Goal: Task Accomplishment & Management: Manage account settings

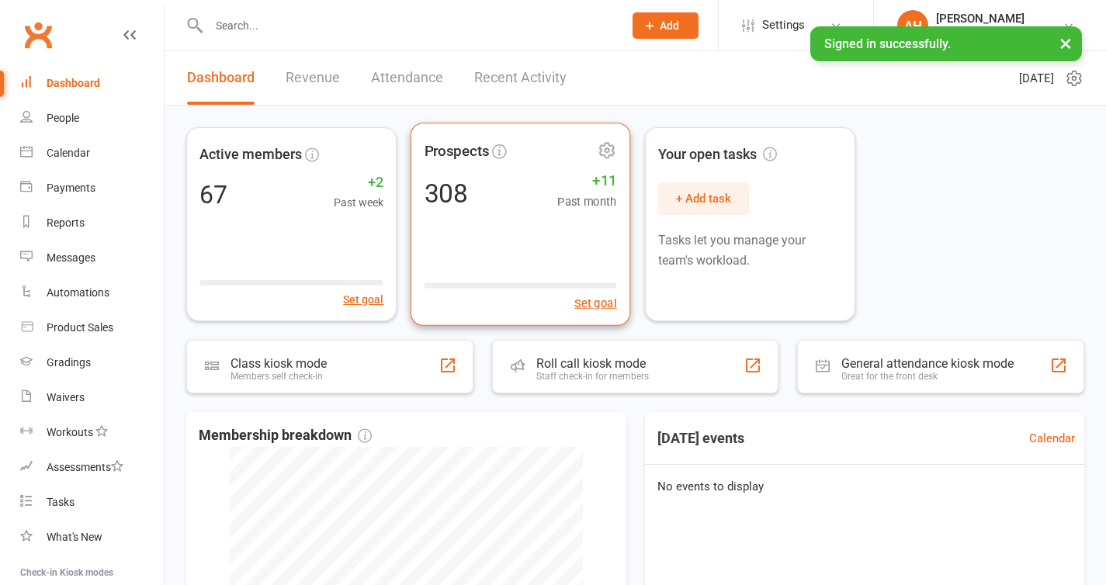
click at [566, 178] on span "+11" at bounding box center [587, 180] width 59 height 23
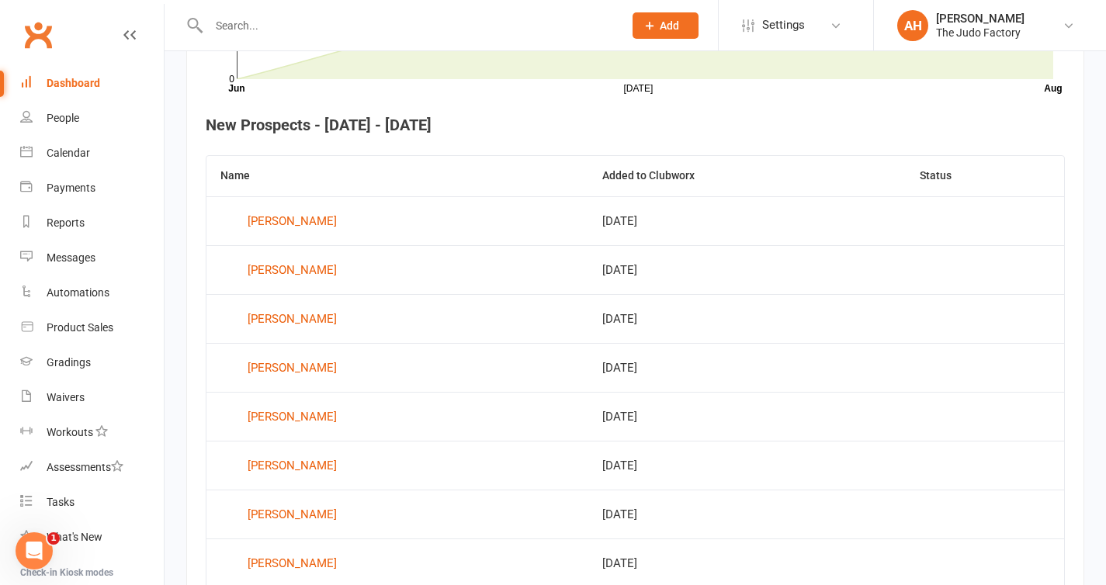
scroll to position [556, 0]
click at [68, 119] on div "People" at bounding box center [63, 118] width 33 height 12
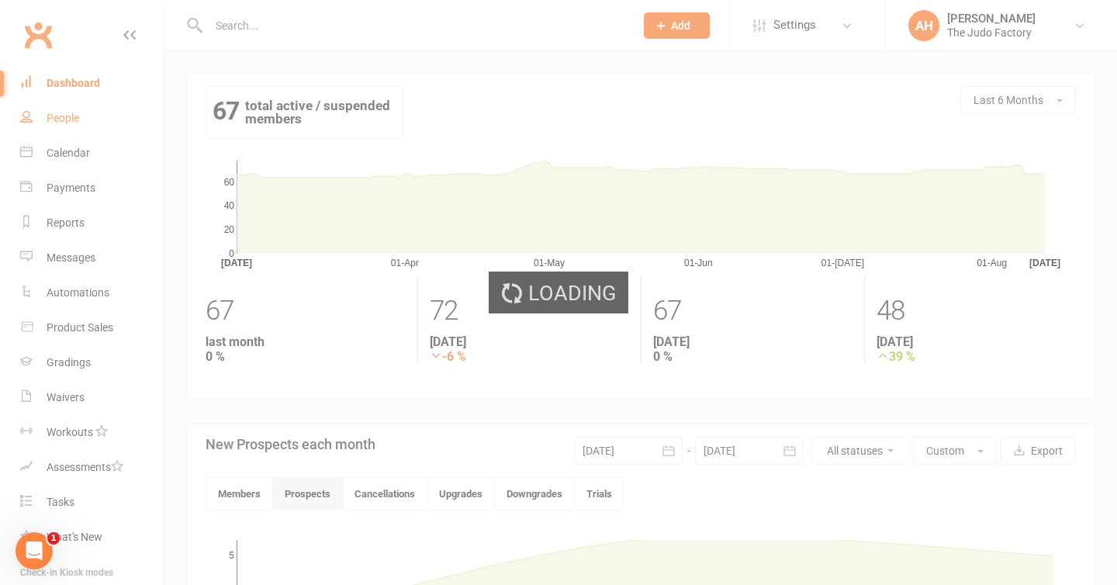
select select "100"
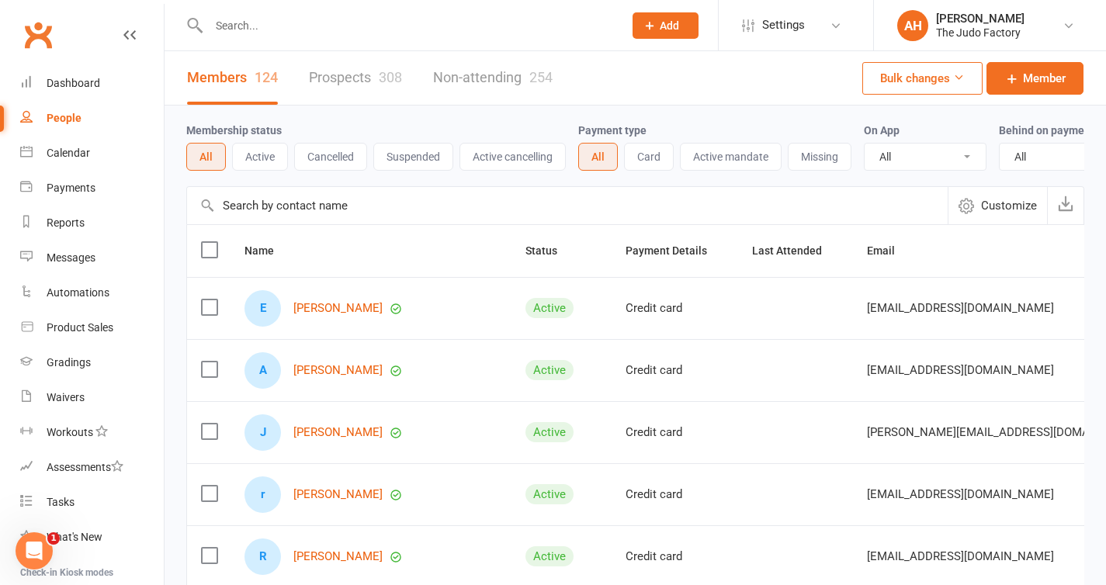
click at [344, 82] on link "Prospects 308" at bounding box center [355, 78] width 93 height 54
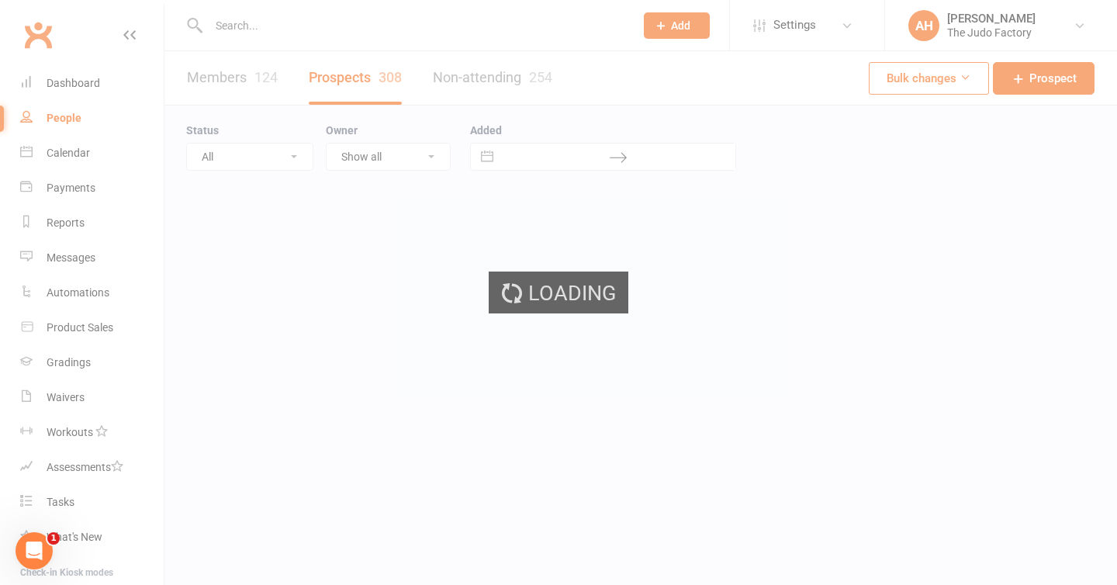
select select "100"
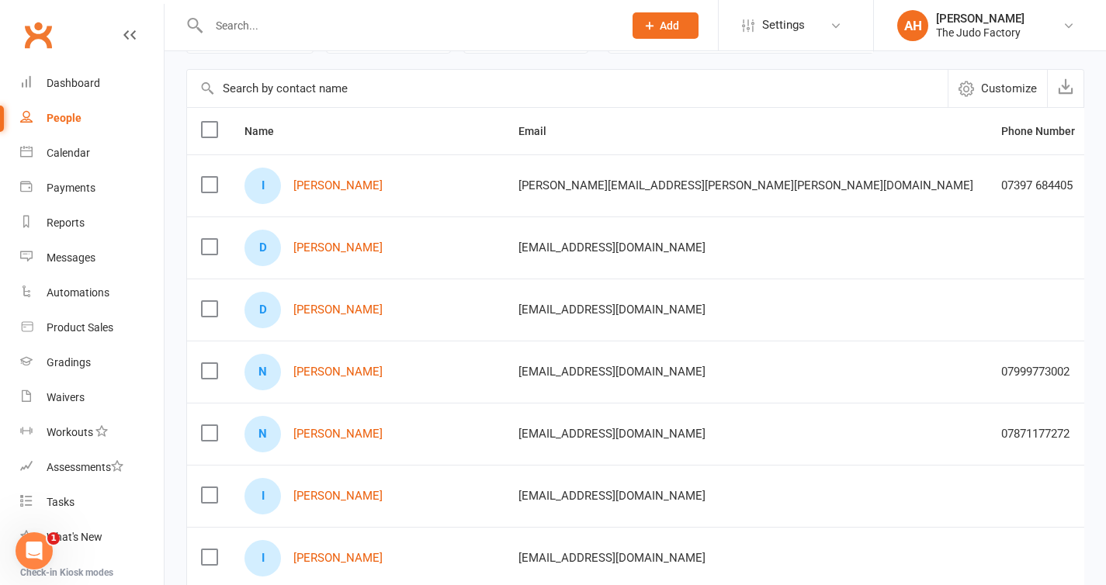
scroll to position [122, 0]
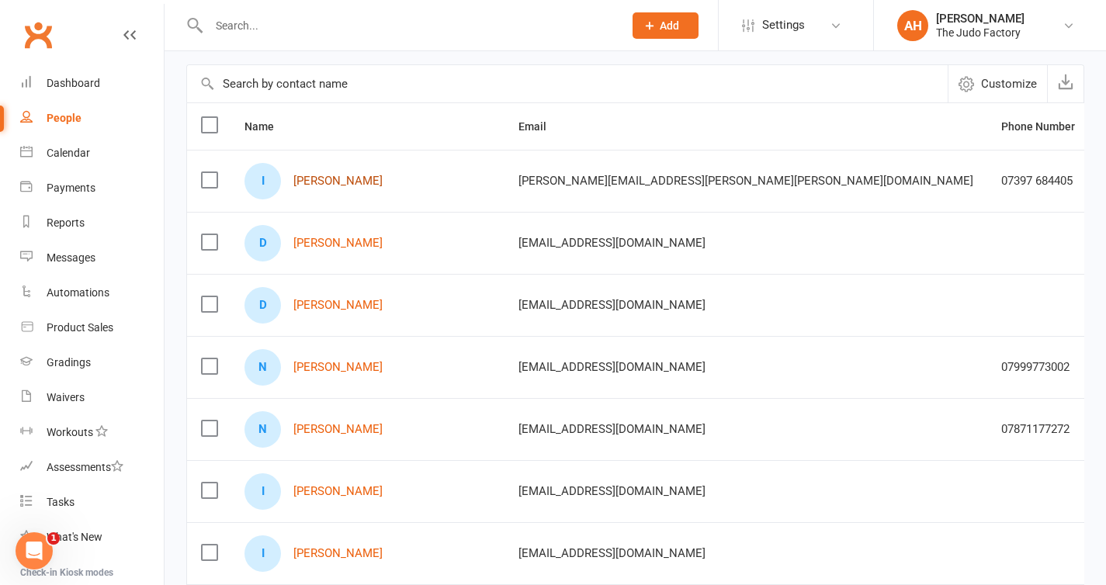
click at [337, 182] on link "[PERSON_NAME]" at bounding box center [337, 181] width 89 height 13
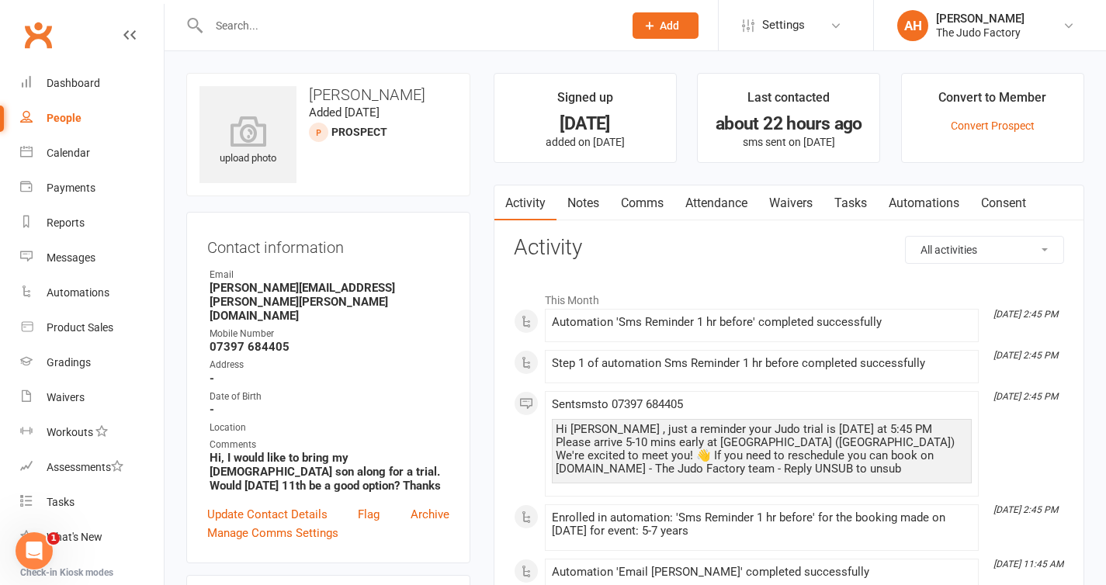
click at [341, 286] on strong "[PERSON_NAME][EMAIL_ADDRESS][PERSON_NAME][PERSON_NAME][DOMAIN_NAME]" at bounding box center [329, 302] width 240 height 42
copy render-form-field "[PERSON_NAME][EMAIL_ADDRESS][PERSON_NAME][PERSON_NAME][DOMAIN_NAME]"
click at [268, 340] on strong "07397 684405" at bounding box center [329, 347] width 240 height 14
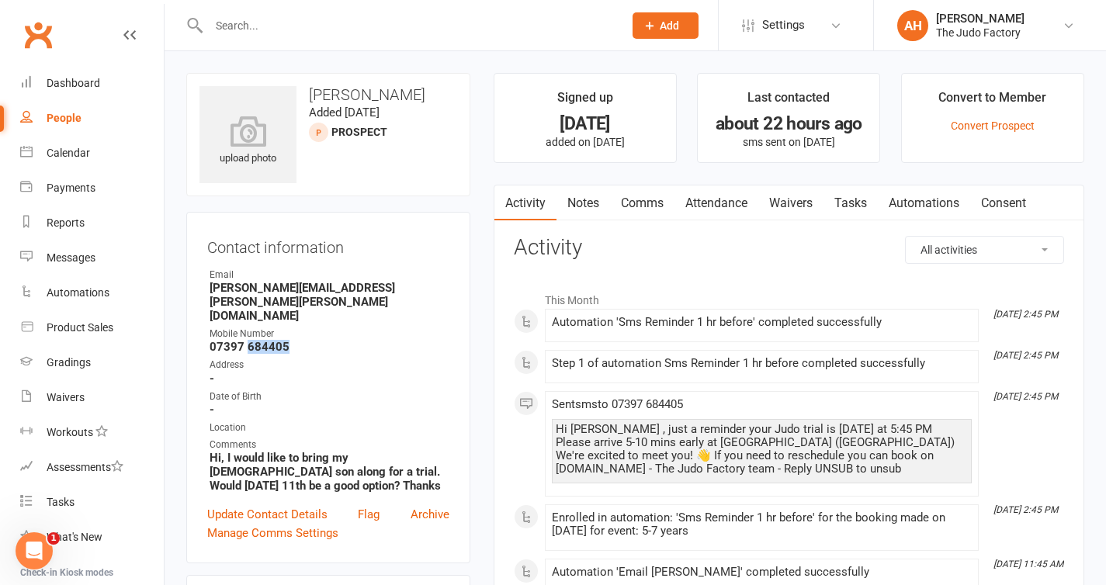
click at [268, 340] on strong "07397 684405" at bounding box center [329, 347] width 240 height 14
click at [66, 119] on div "People" at bounding box center [64, 118] width 35 height 12
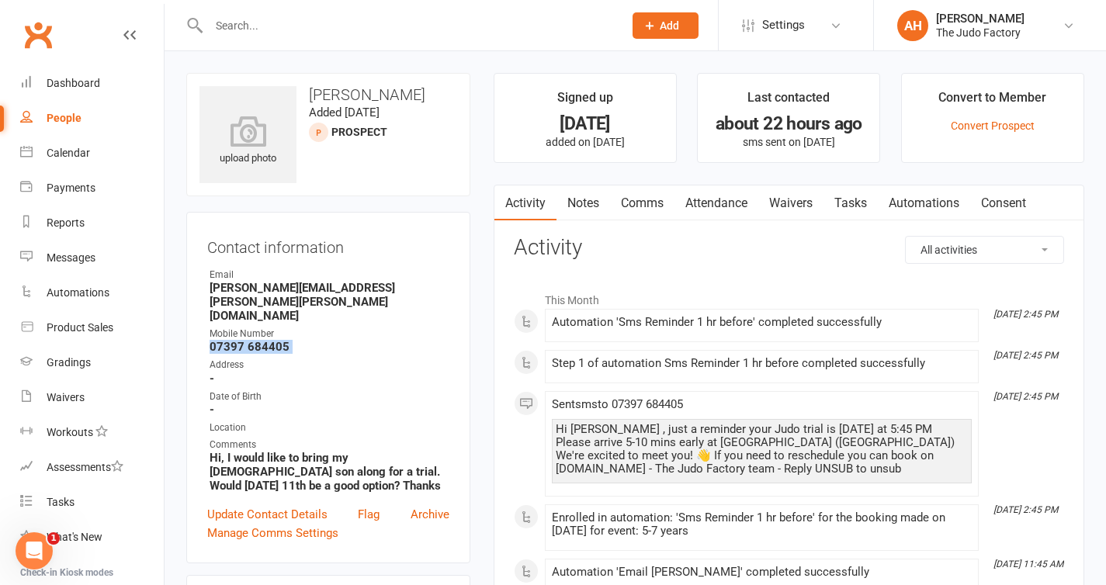
select select "100"
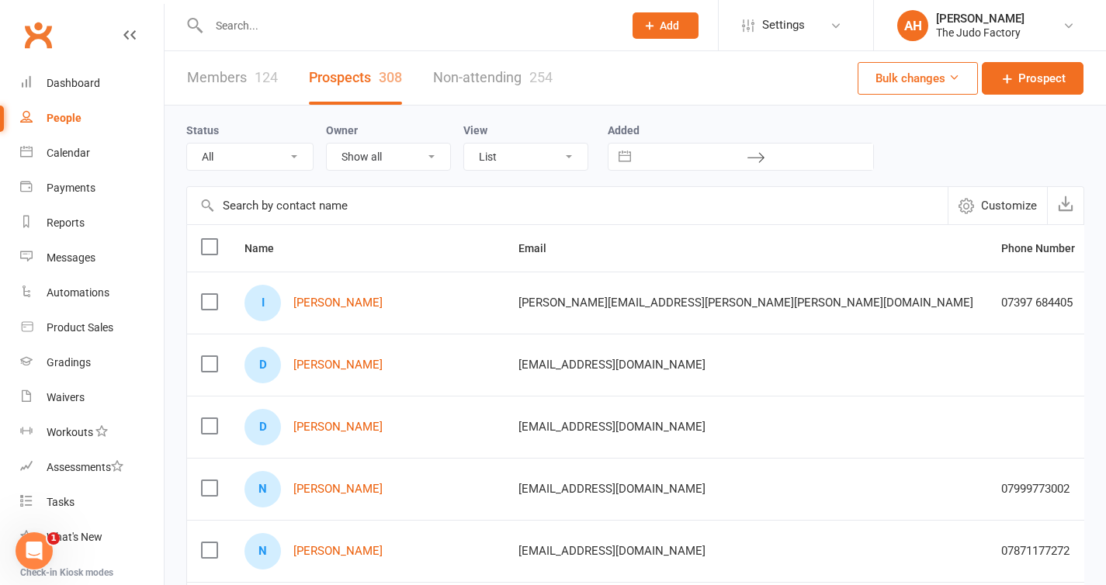
click at [326, 213] on input "text" at bounding box center [567, 205] width 760 height 37
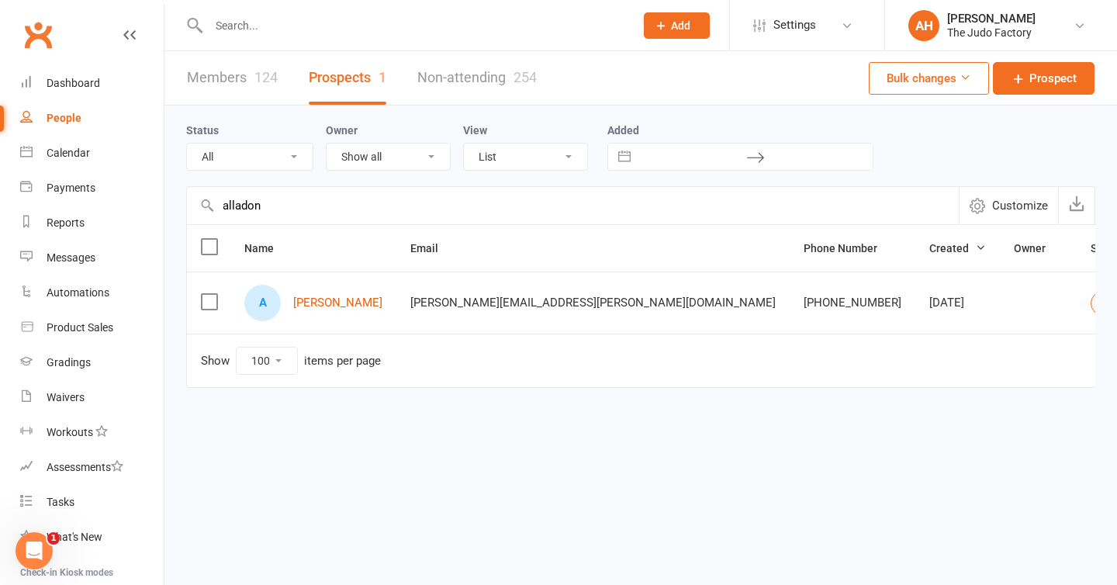
type input "alladon"
click at [244, 71] on link "Members 124" at bounding box center [232, 78] width 91 height 54
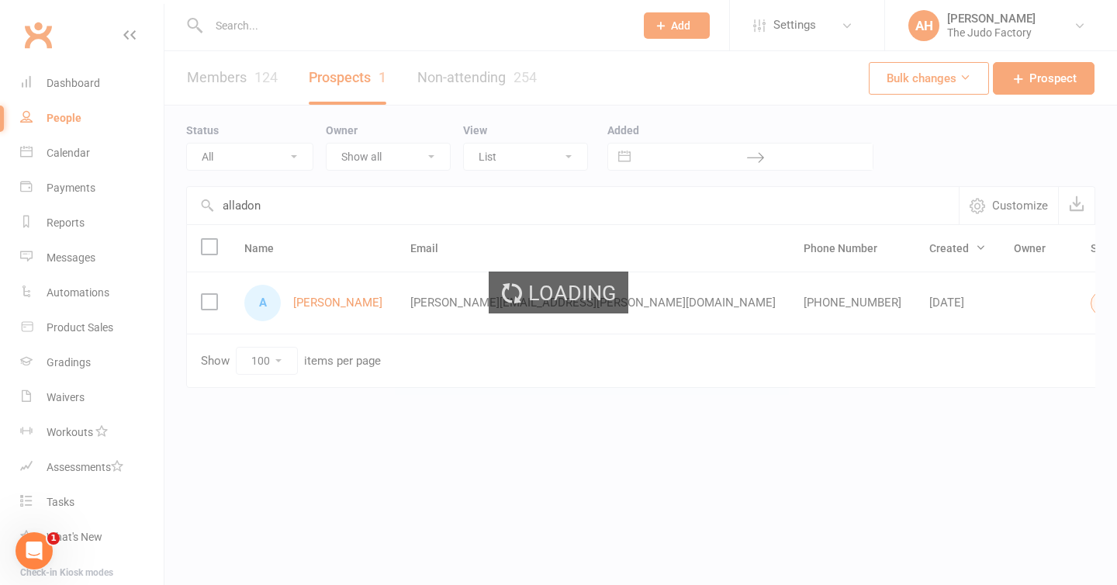
select select "100"
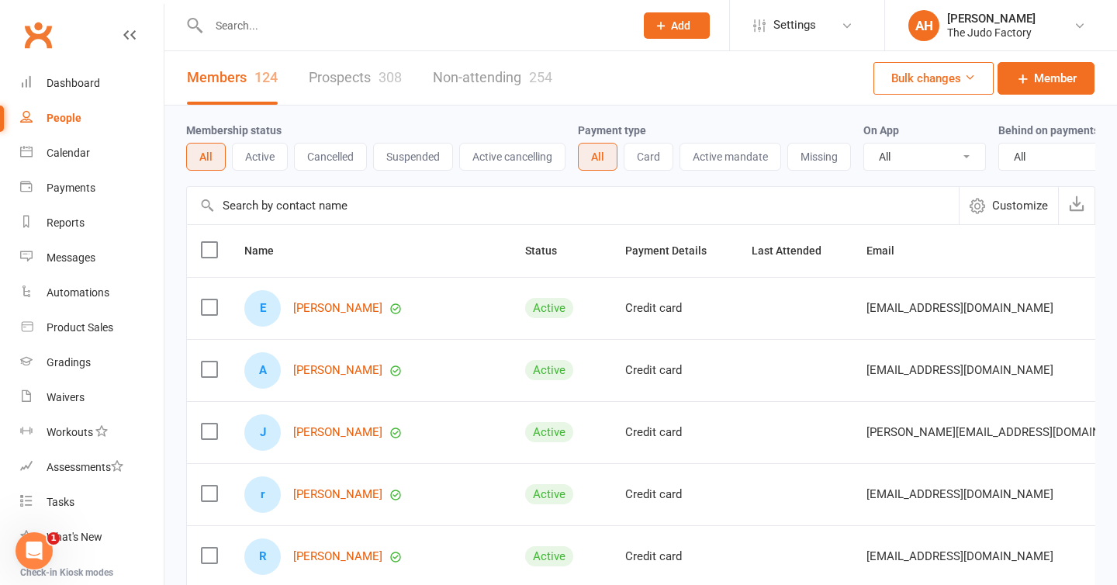
click at [314, 217] on input "text" at bounding box center [573, 205] width 772 height 37
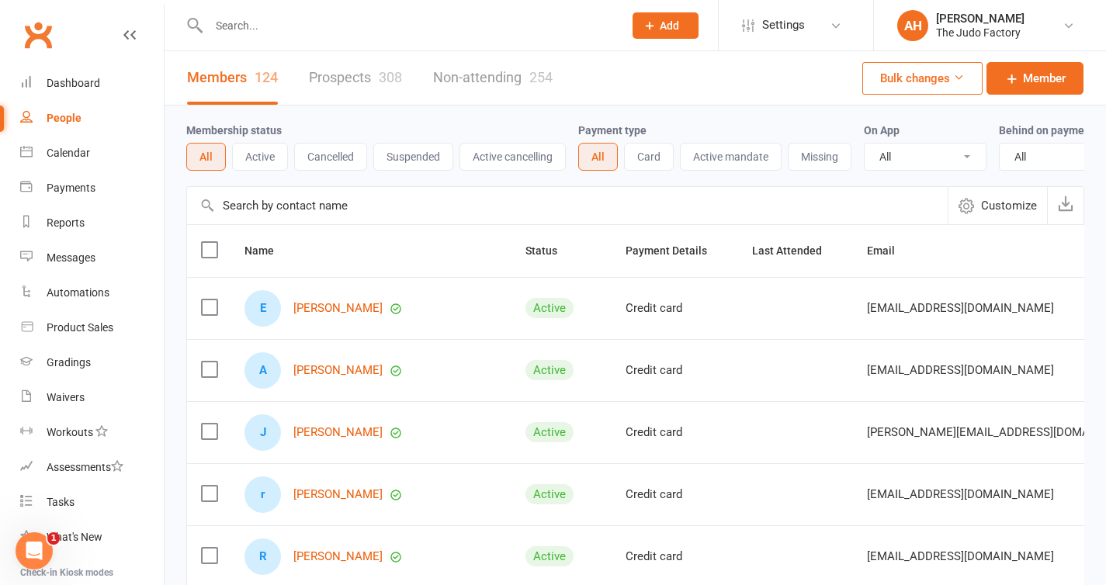
click at [314, 217] on input "text" at bounding box center [567, 205] width 760 height 37
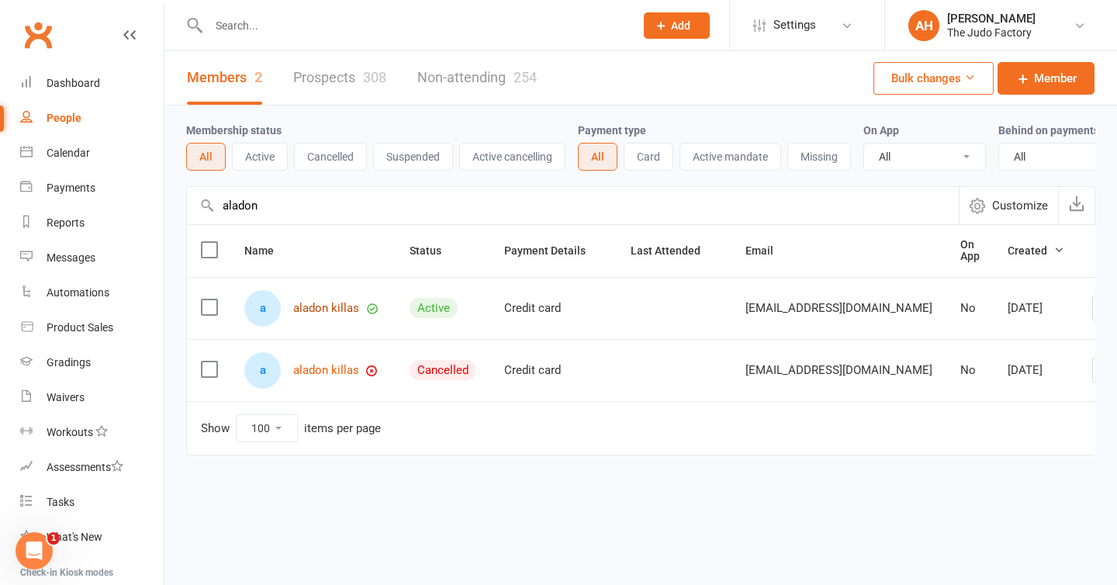
type input "aladon"
click at [324, 315] on link "aladon killas" at bounding box center [326, 308] width 66 height 13
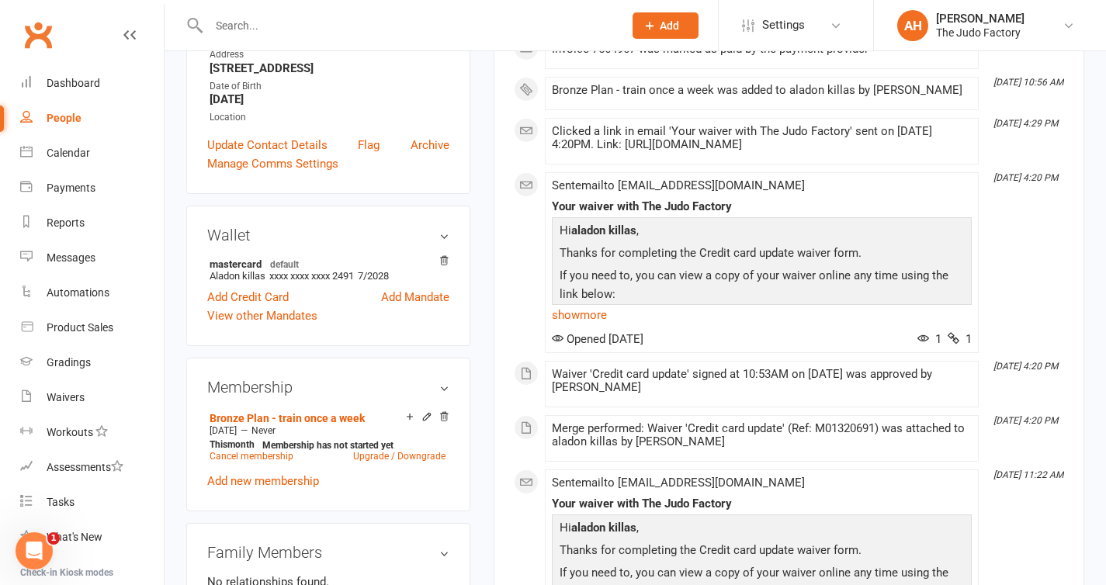
scroll to position [311, 0]
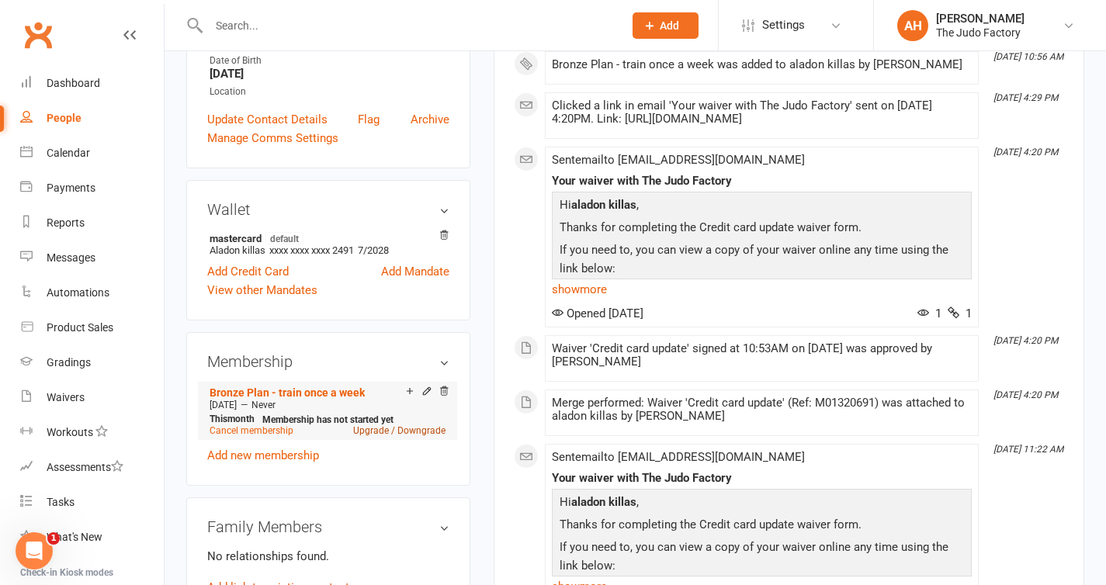
click at [379, 436] on link "Upgrade / Downgrade" at bounding box center [399, 430] width 92 height 11
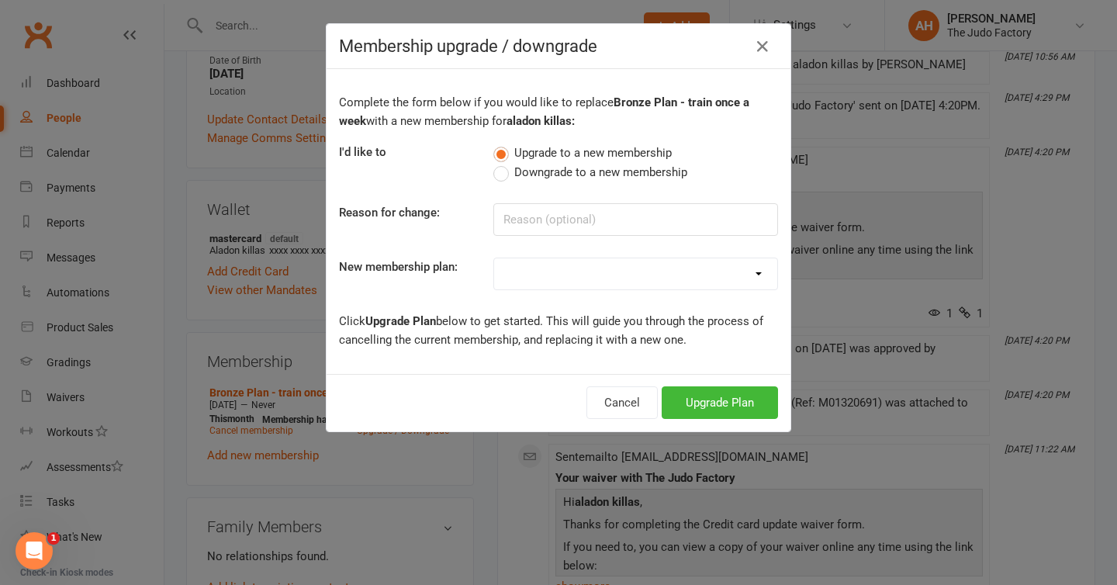
click at [558, 264] on select "Bronze Plan - train once a week Silver Plan - train twice a week Gold Plan - Tr…" at bounding box center [635, 273] width 283 height 31
click at [559, 280] on select "Bronze Plan - train once a week Silver Plan - train twice a week Gold Plan - Tr…" at bounding box center [635, 273] width 283 height 31
select select "1"
click at [678, 399] on button "Upgrade Plan" at bounding box center [720, 402] width 116 height 33
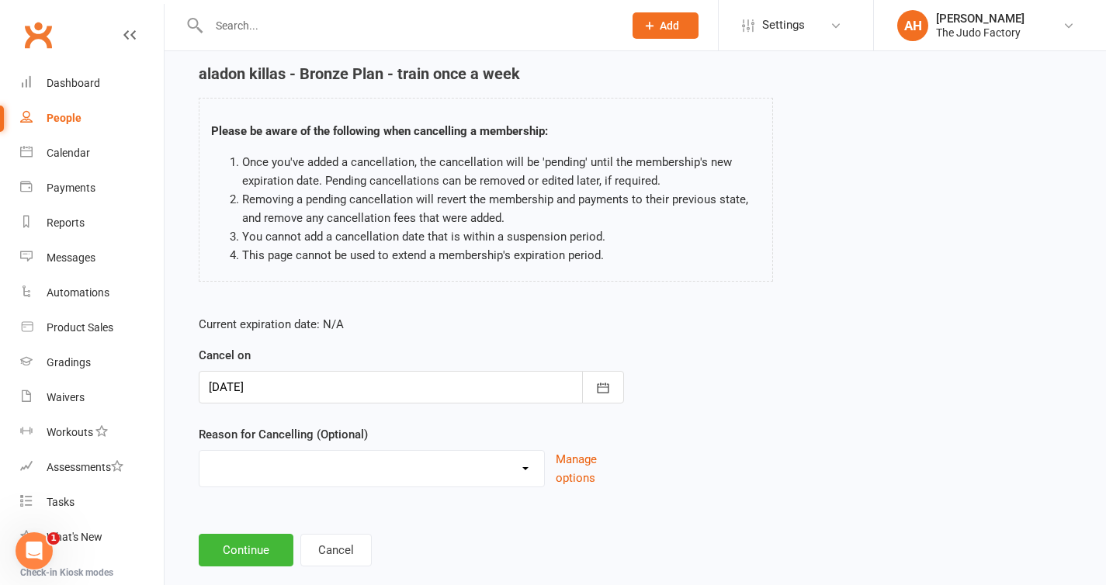
scroll to position [70, 0]
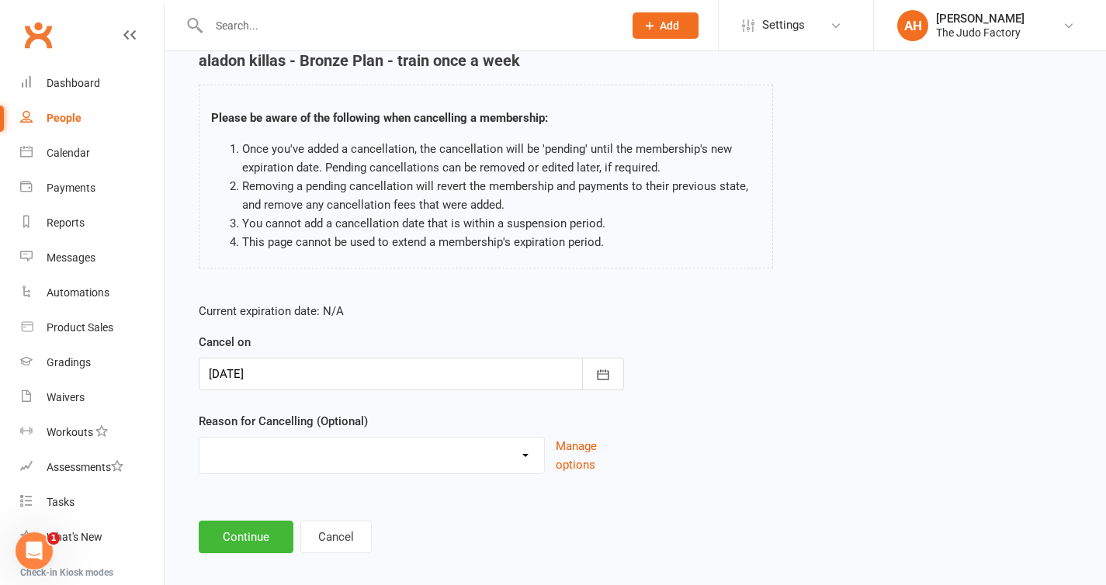
click at [521, 381] on div at bounding box center [411, 374] width 425 height 33
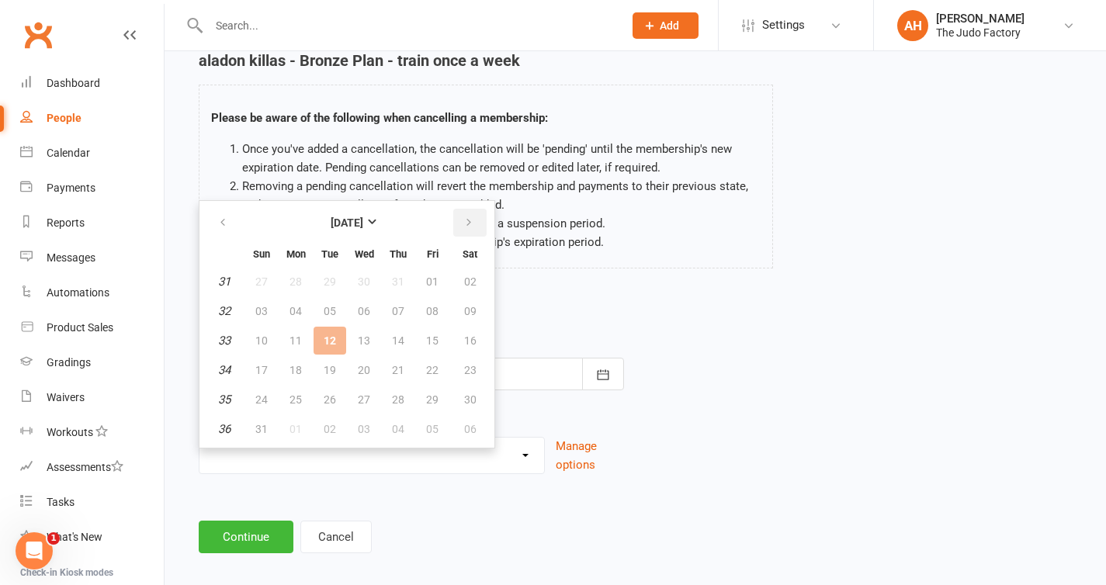
click at [465, 217] on icon "button" at bounding box center [468, 222] width 11 height 12
click at [226, 225] on icon "button" at bounding box center [222, 222] width 11 height 12
click at [473, 213] on button "button" at bounding box center [469, 223] width 33 height 28
click at [320, 276] on button "02" at bounding box center [329, 282] width 33 height 28
type input "[DATE]"
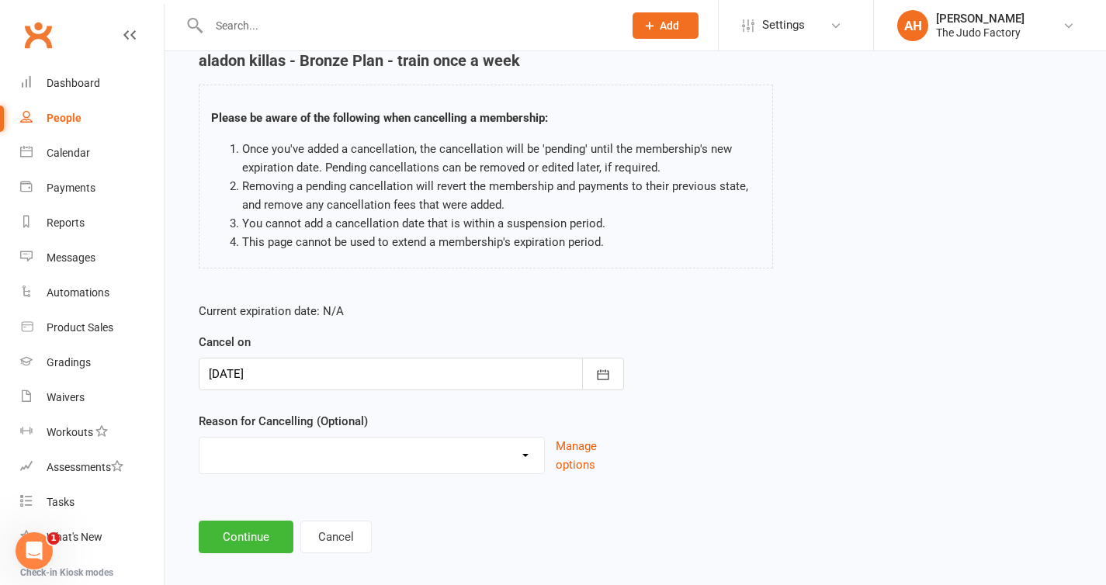
scroll to position [85, 0]
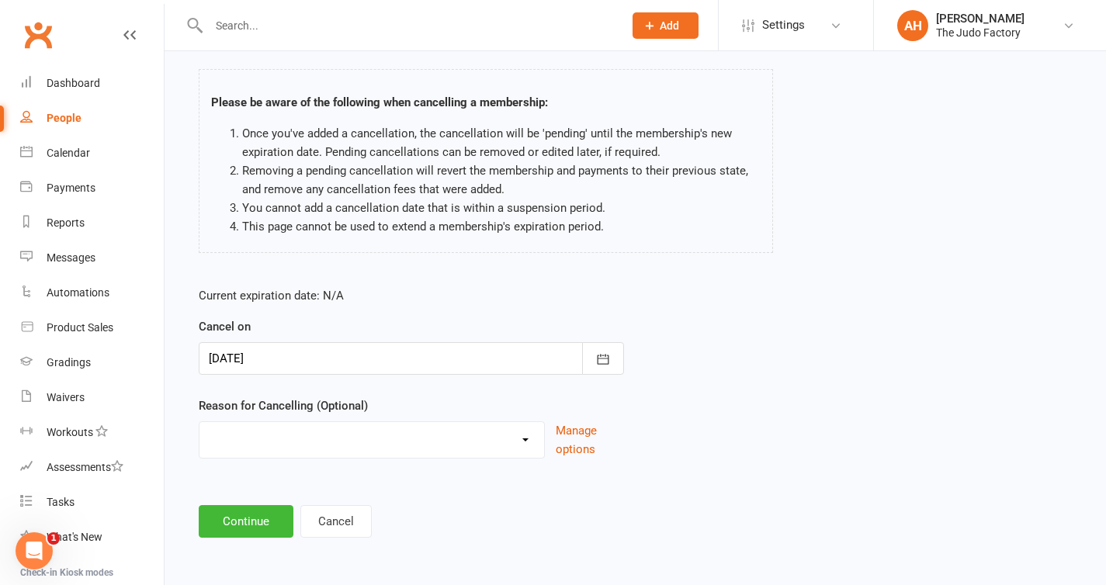
click at [414, 368] on div at bounding box center [411, 358] width 425 height 33
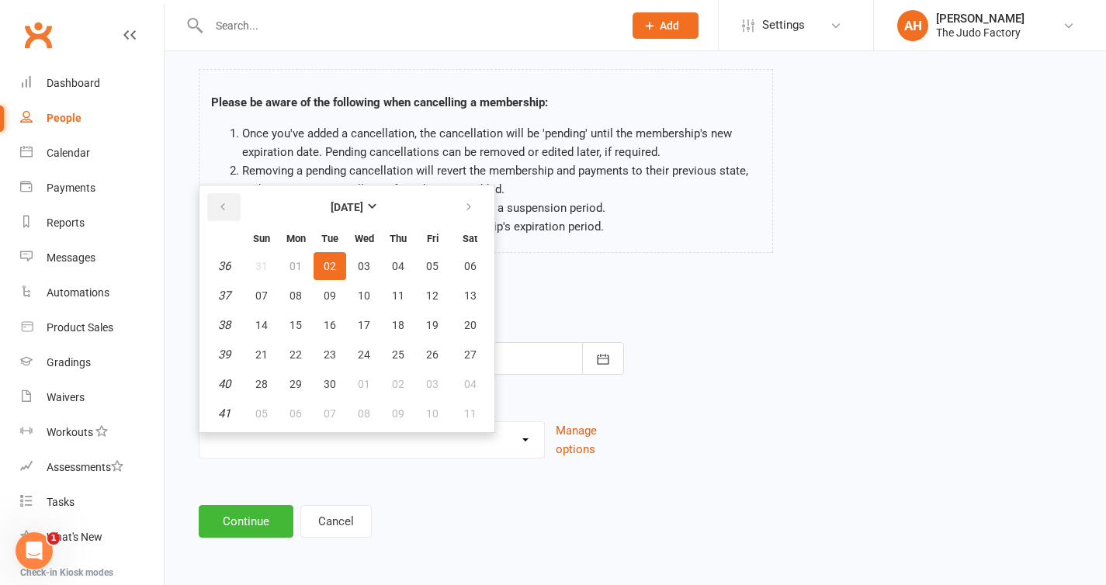
click at [208, 203] on button "button" at bounding box center [223, 207] width 33 height 28
click at [327, 322] on td "12" at bounding box center [329, 325] width 33 height 28
click at [538, 254] on div "aladon killas - Bronze Plan - train once a week Please be aware of the followin…" at bounding box center [485, 155] width 597 height 238
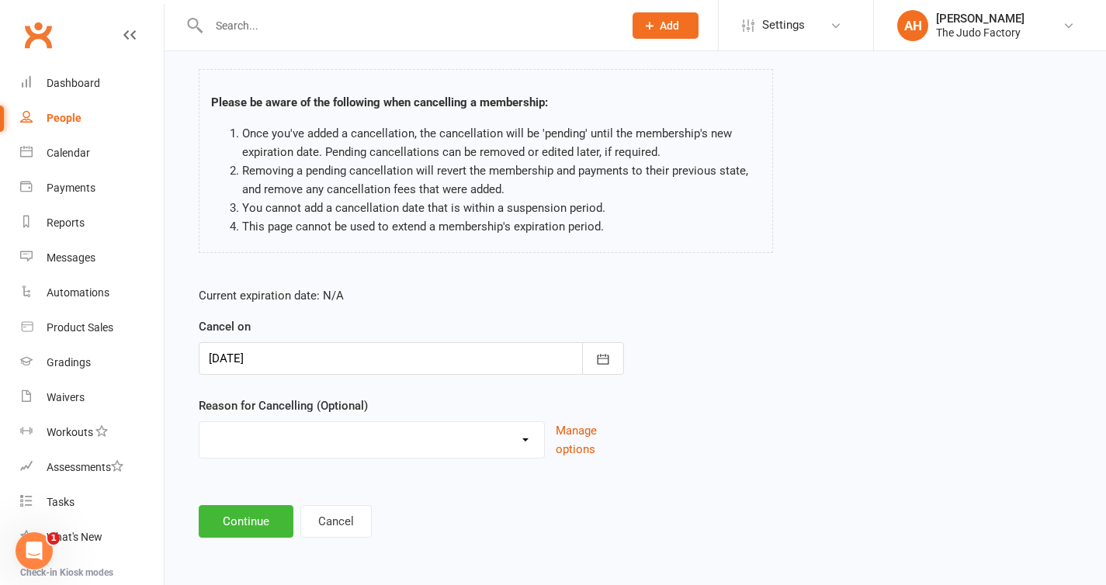
click at [288, 364] on div at bounding box center [411, 358] width 425 height 33
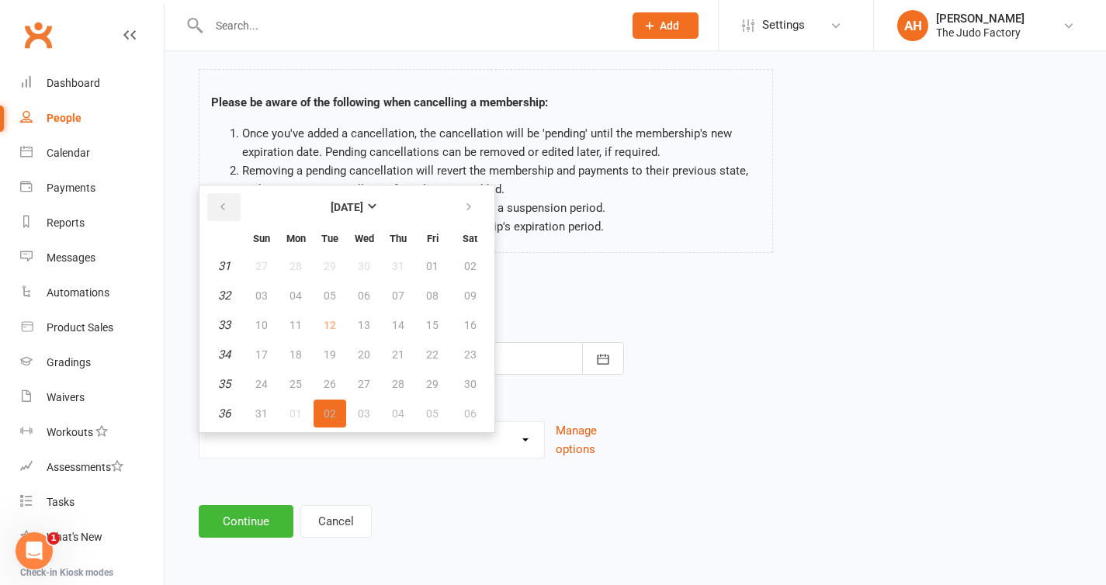
click at [220, 195] on button "button" at bounding box center [223, 207] width 33 height 28
click at [466, 213] on icon "button" at bounding box center [468, 207] width 11 height 12
click at [472, 201] on icon "button" at bounding box center [468, 207] width 11 height 12
click at [515, 311] on form "Current expiration date: N/A Cancel on [DATE] [DATE] Sun Mon Tue Wed Thu Fri Sa…" at bounding box center [411, 372] width 425 height 172
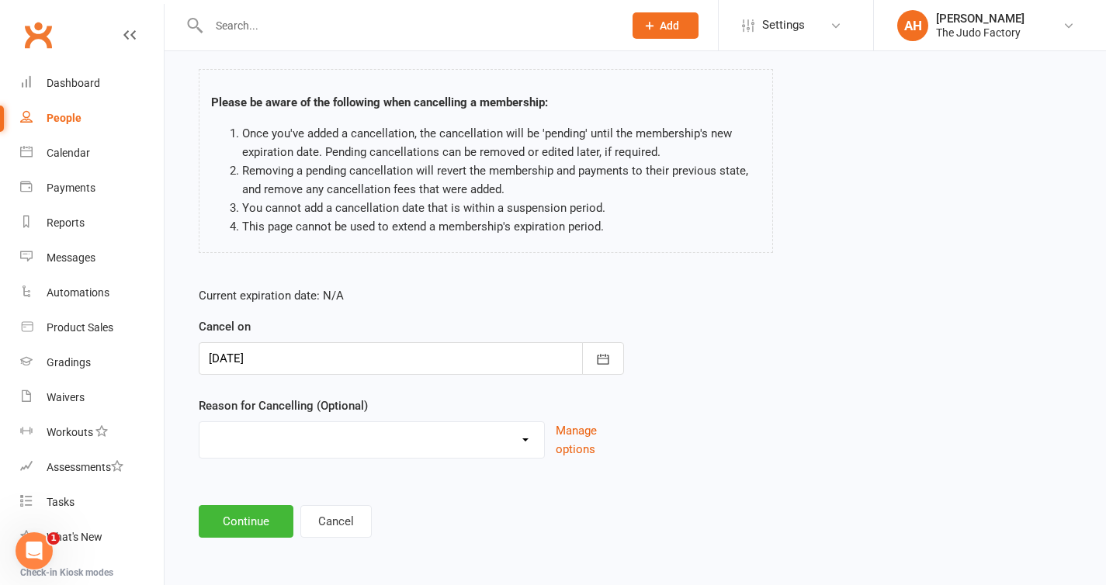
click at [317, 352] on div at bounding box center [411, 358] width 425 height 33
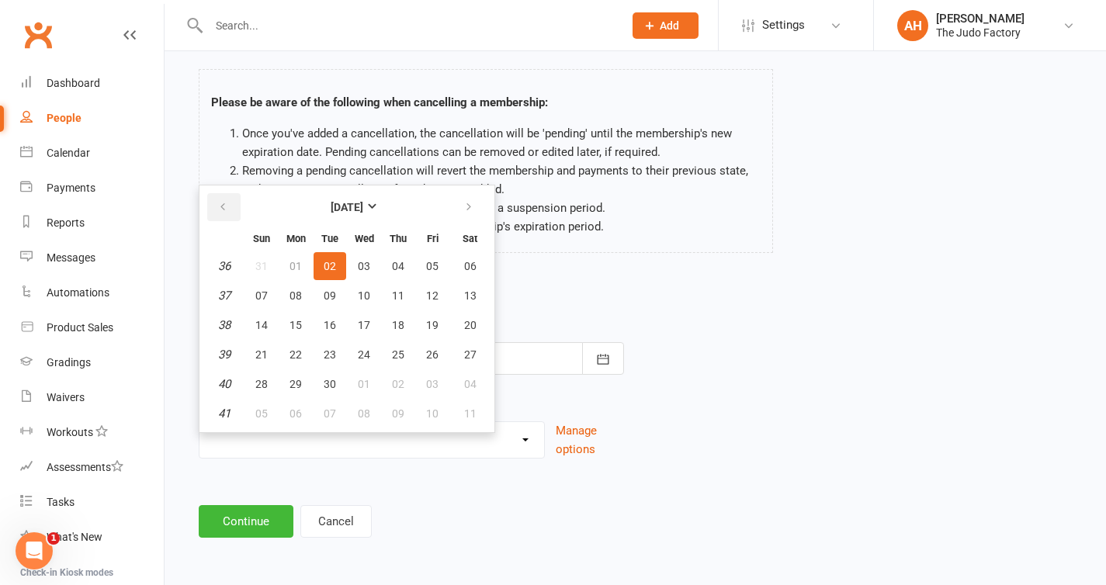
click at [220, 213] on button "button" at bounding box center [223, 207] width 33 height 28
click at [590, 310] on form "Current expiration date: N/A Cancel on [DATE] [DATE] Sun Mon Tue Wed Thu Fri Sa…" at bounding box center [411, 372] width 425 height 172
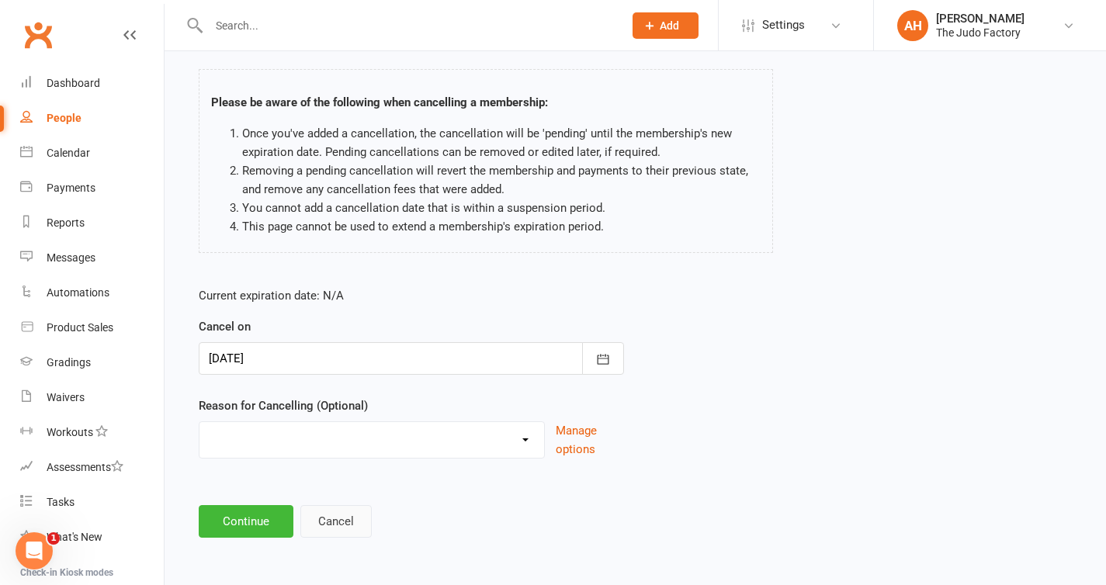
click at [343, 522] on button "Cancel" at bounding box center [335, 521] width 71 height 33
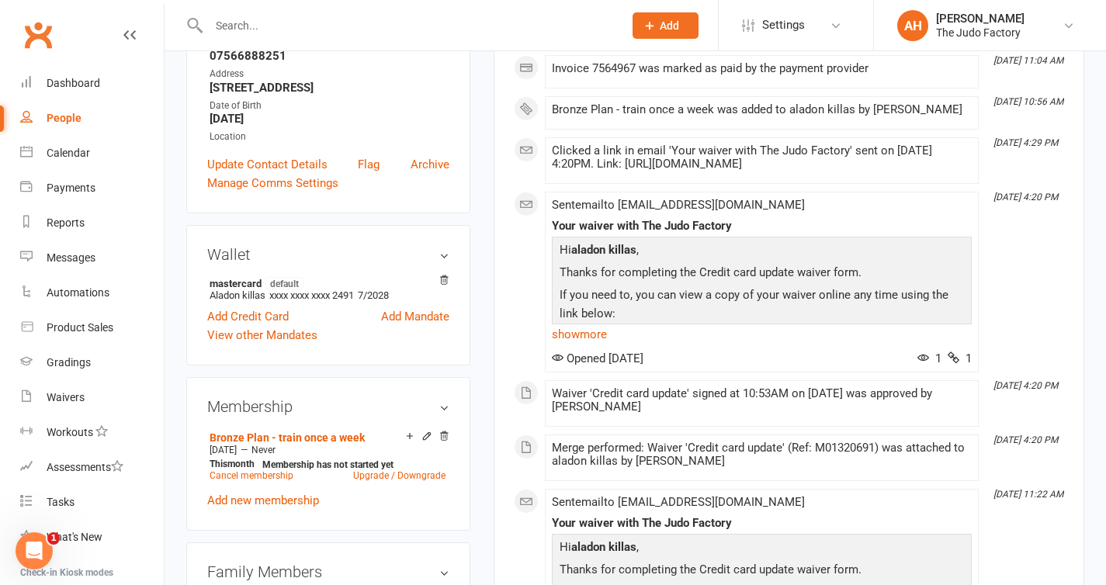
scroll to position [272, 0]
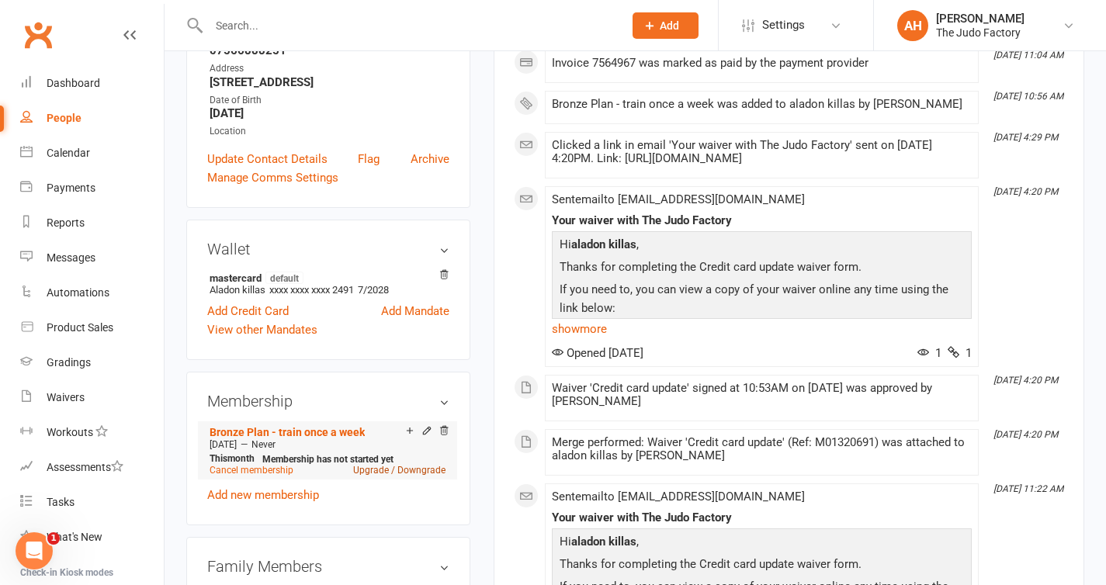
click at [381, 476] on link "Upgrade / Downgrade" at bounding box center [399, 470] width 92 height 11
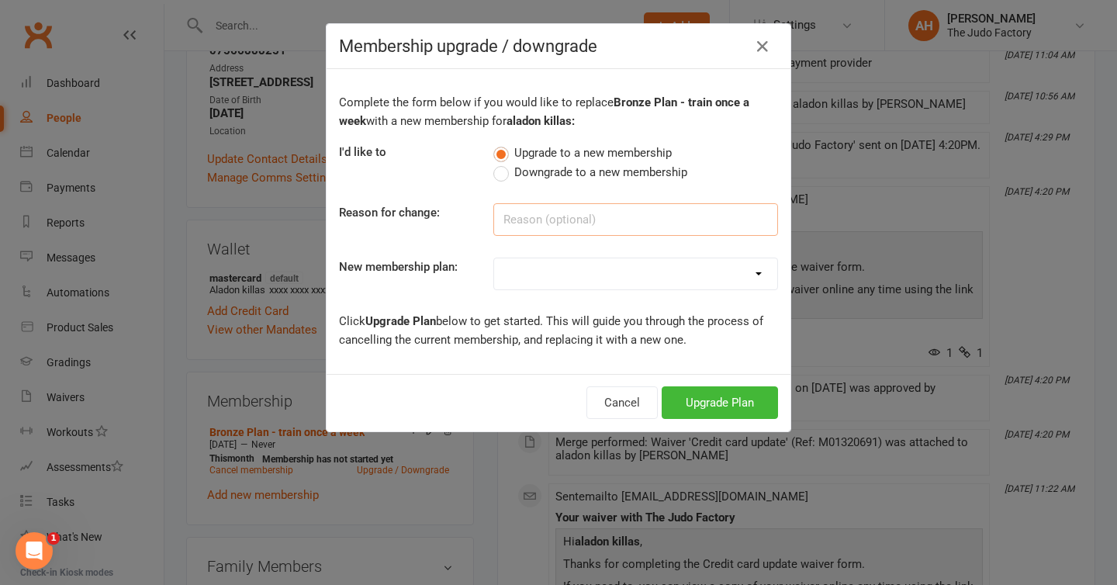
click at [594, 221] on input at bounding box center [635, 219] width 285 height 33
click at [675, 399] on button "Upgrade Plan" at bounding box center [720, 402] width 116 height 33
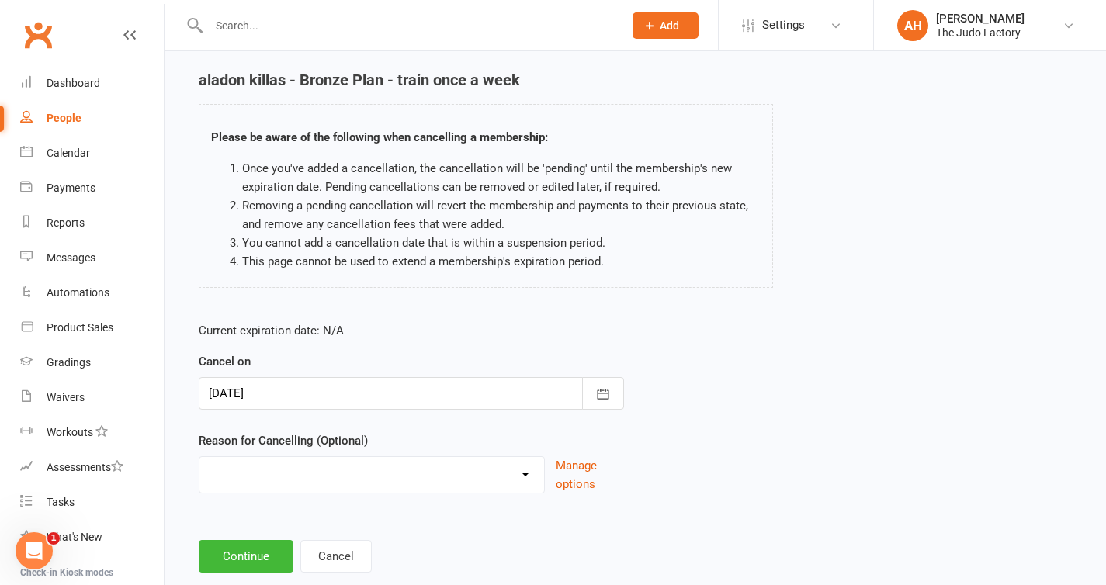
scroll to position [57, 0]
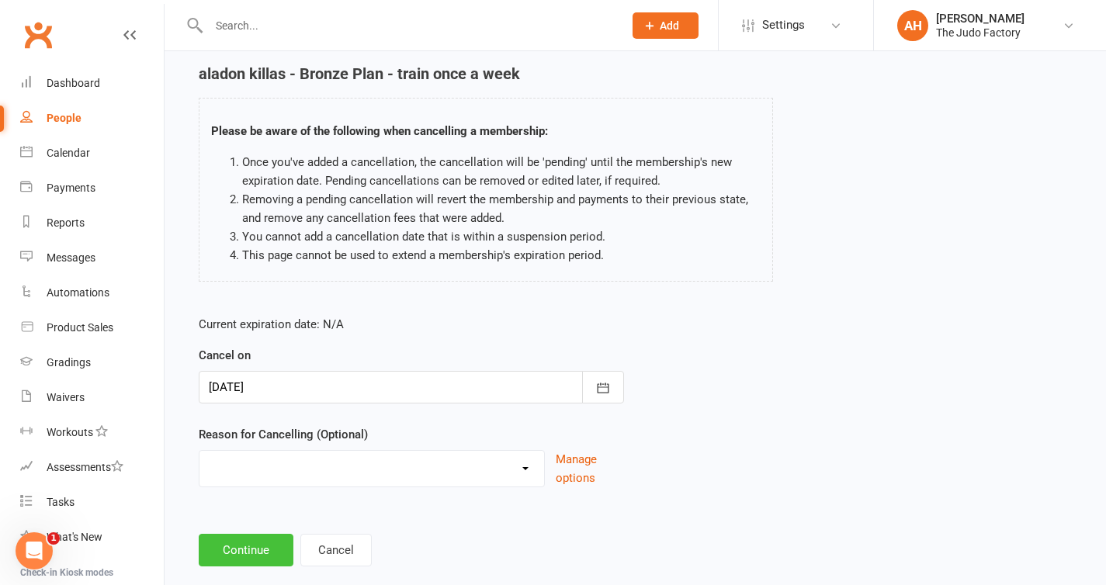
click at [254, 542] on button "Continue" at bounding box center [246, 550] width 95 height 33
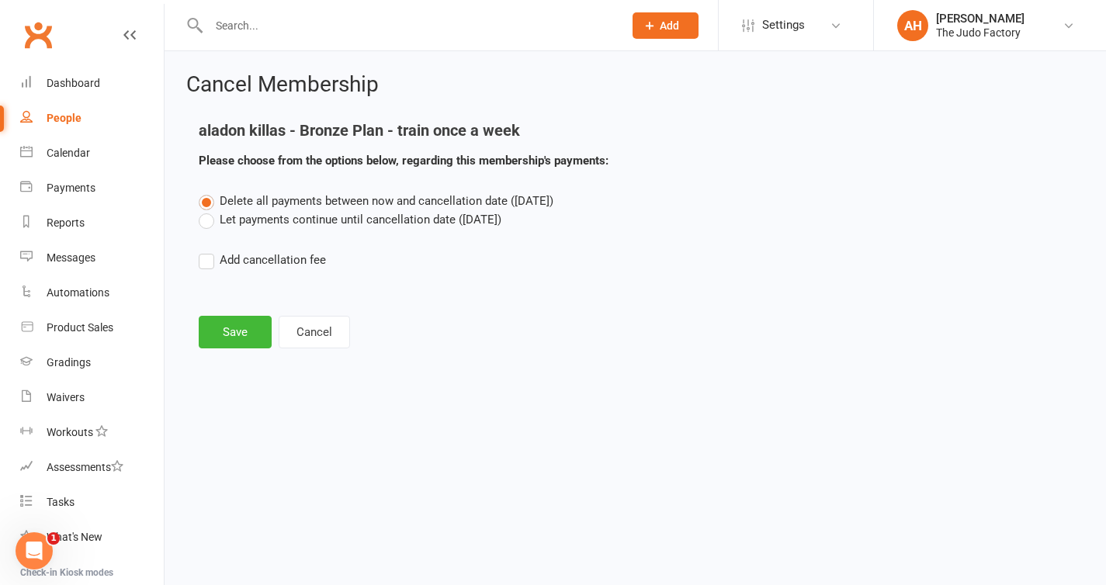
scroll to position [0, 0]
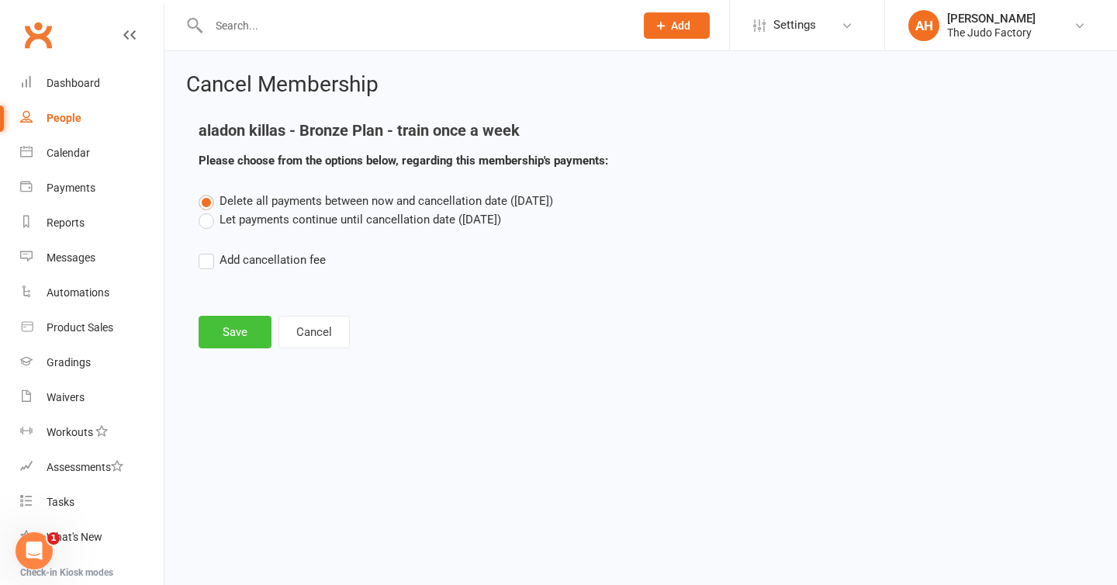
click at [221, 335] on button "Save" at bounding box center [235, 332] width 73 height 33
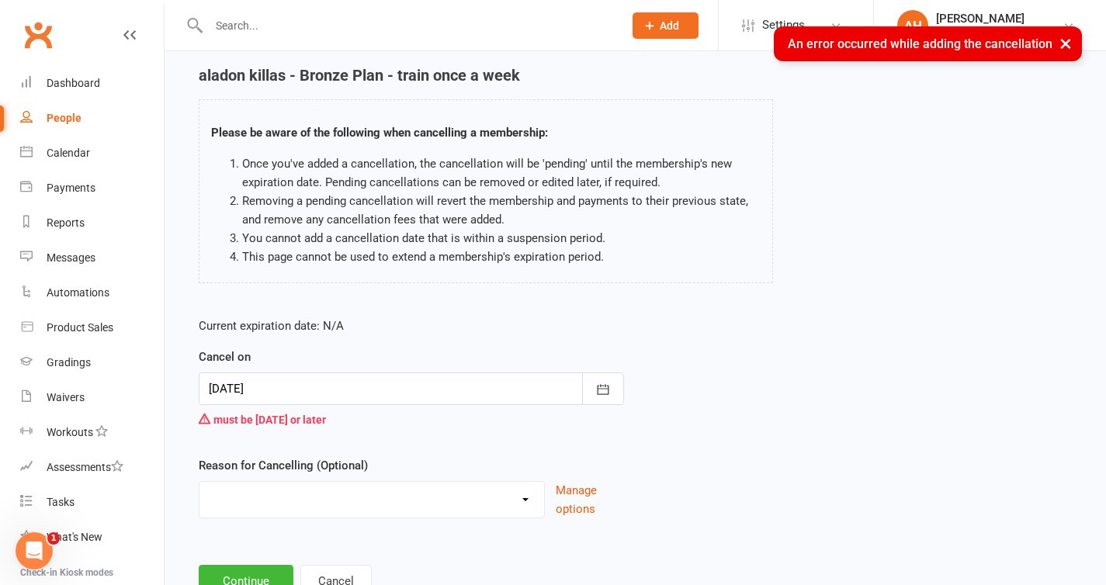
scroll to position [61, 0]
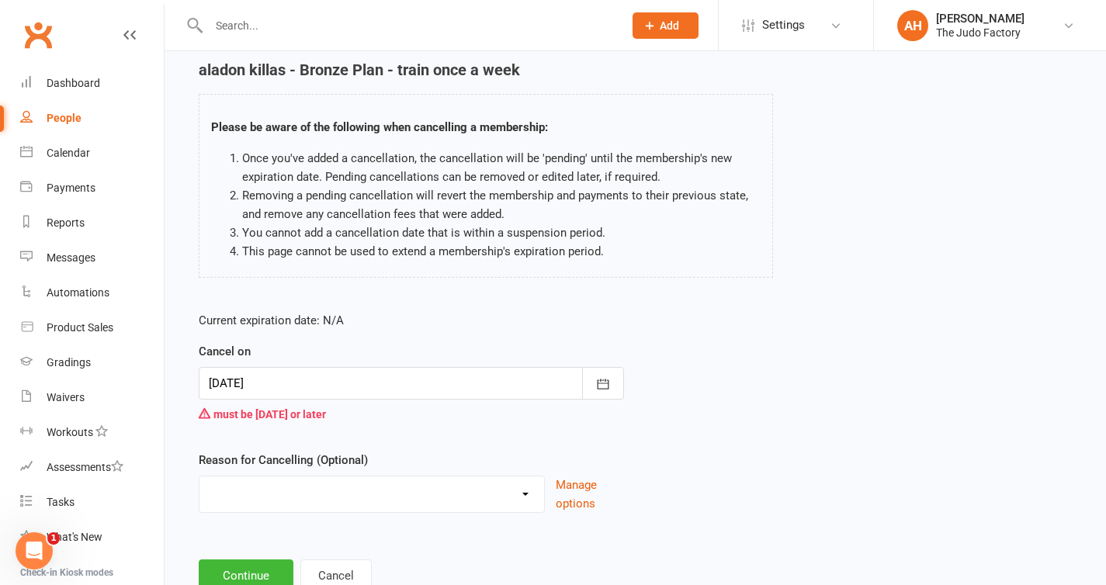
click at [332, 379] on div at bounding box center [411, 383] width 425 height 33
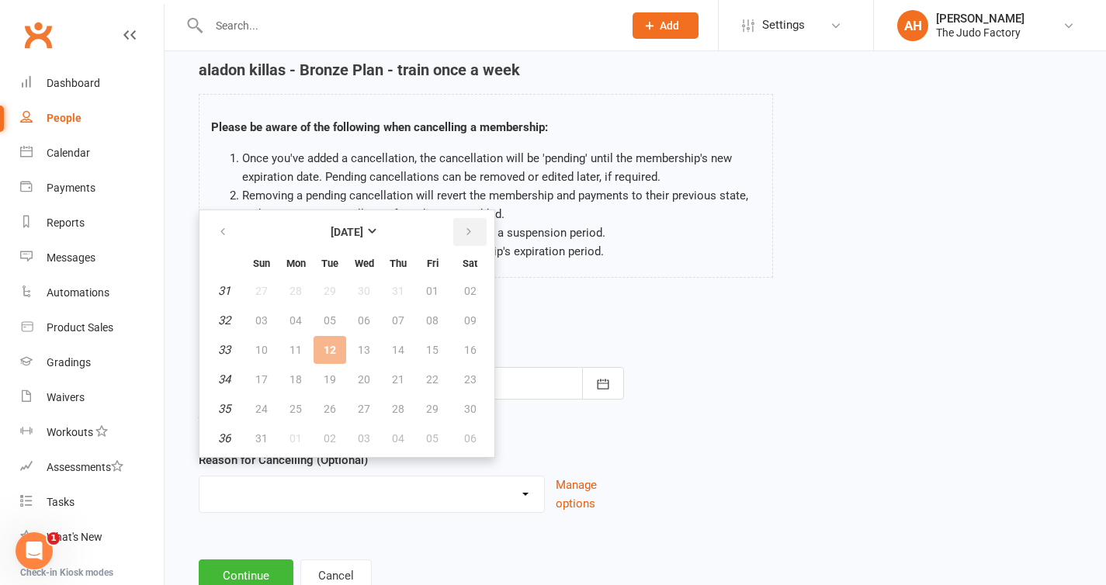
click at [459, 233] on button "button" at bounding box center [469, 232] width 33 height 28
click at [620, 351] on div "Cancel on [DATE] [DATE] Sun Mon Tue Wed Thu Fri Sat 36 31 01 02 03 04 05 06 37 …" at bounding box center [411, 385] width 425 height 87
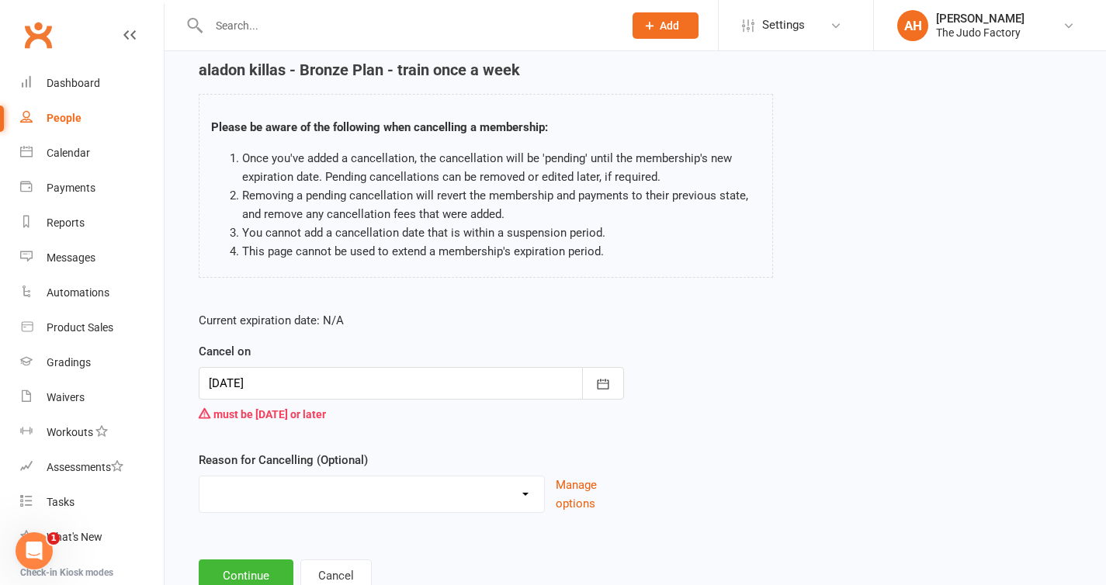
click at [412, 374] on div at bounding box center [411, 383] width 425 height 33
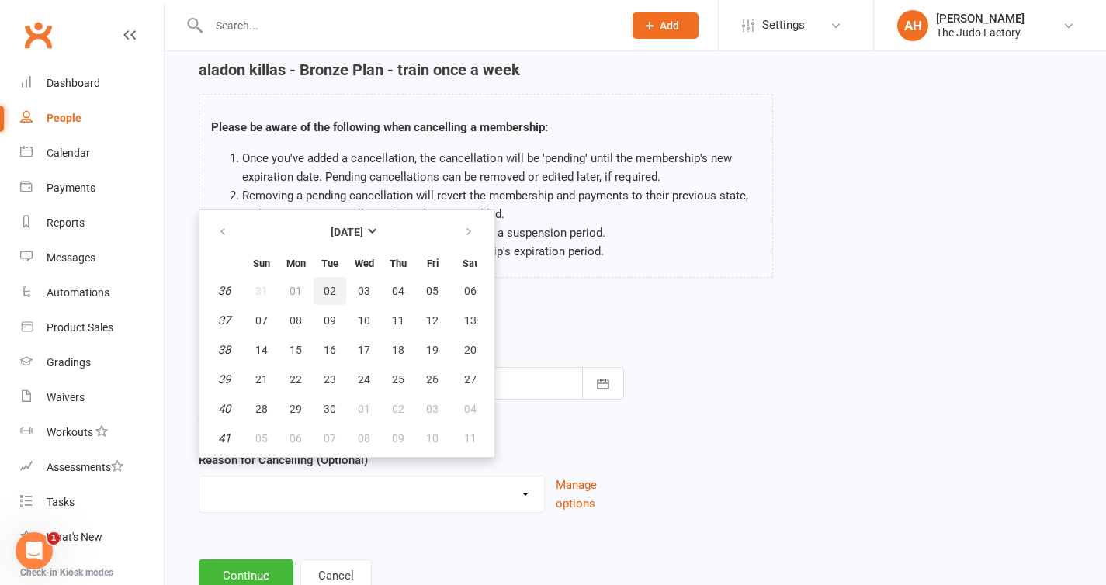
click at [331, 285] on span "02" at bounding box center [330, 291] width 12 height 12
type input "[DATE]"
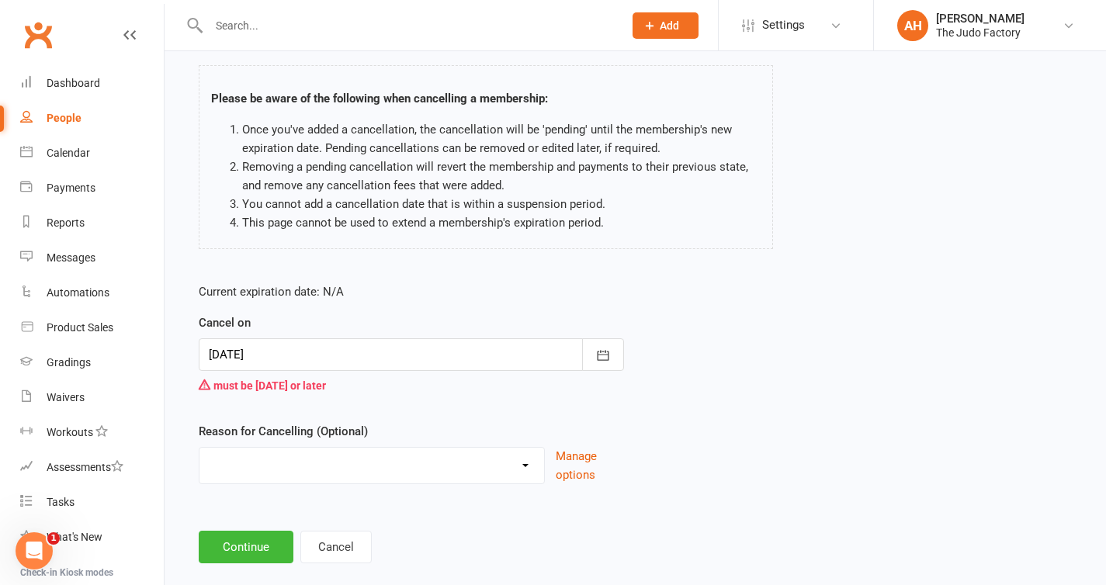
scroll to position [115, 0]
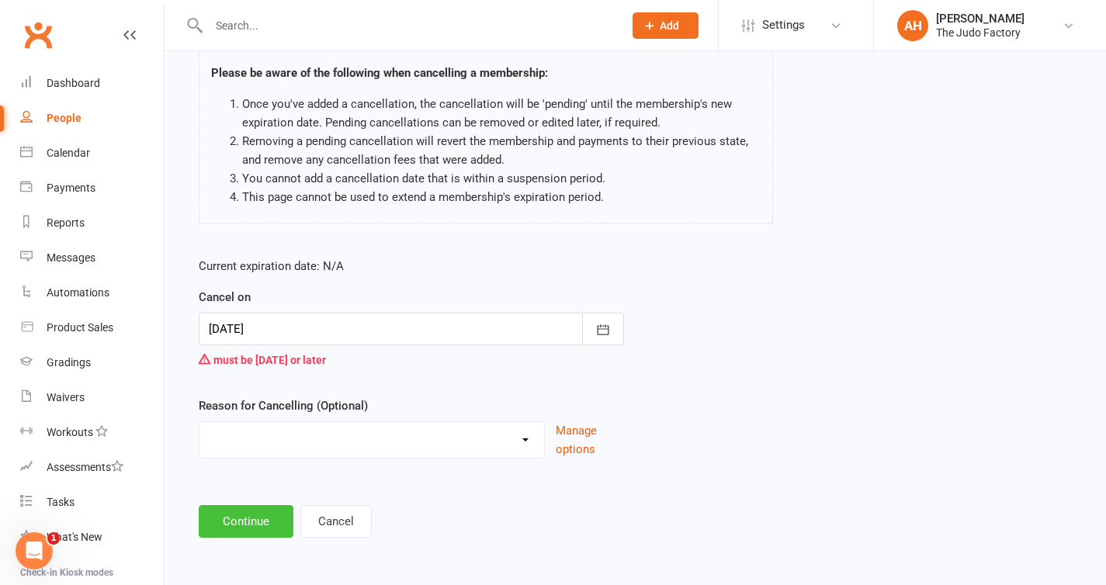
click at [234, 524] on button "Continue" at bounding box center [246, 521] width 95 height 33
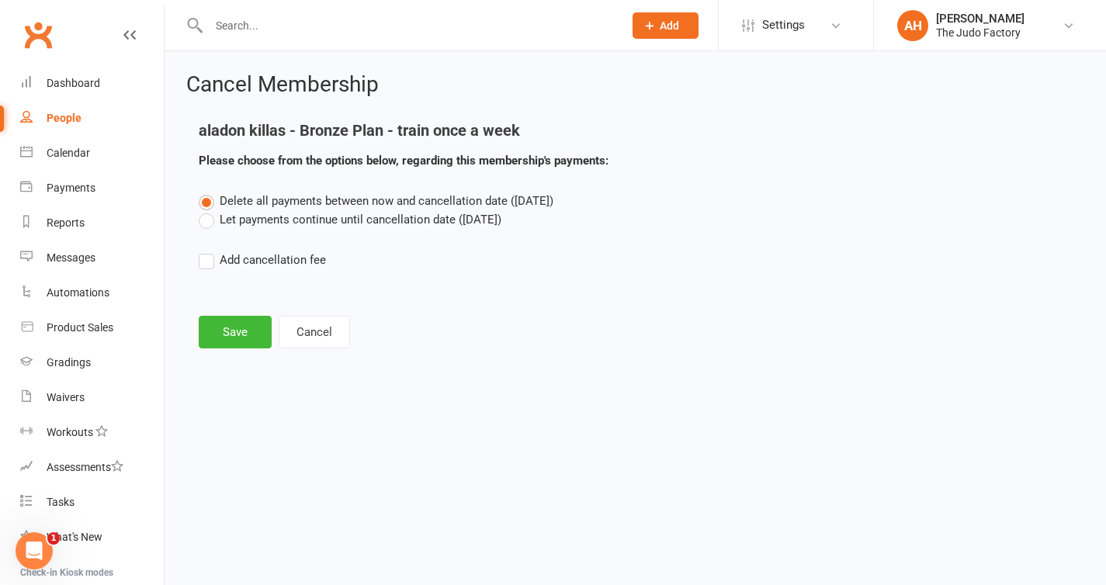
scroll to position [0, 0]
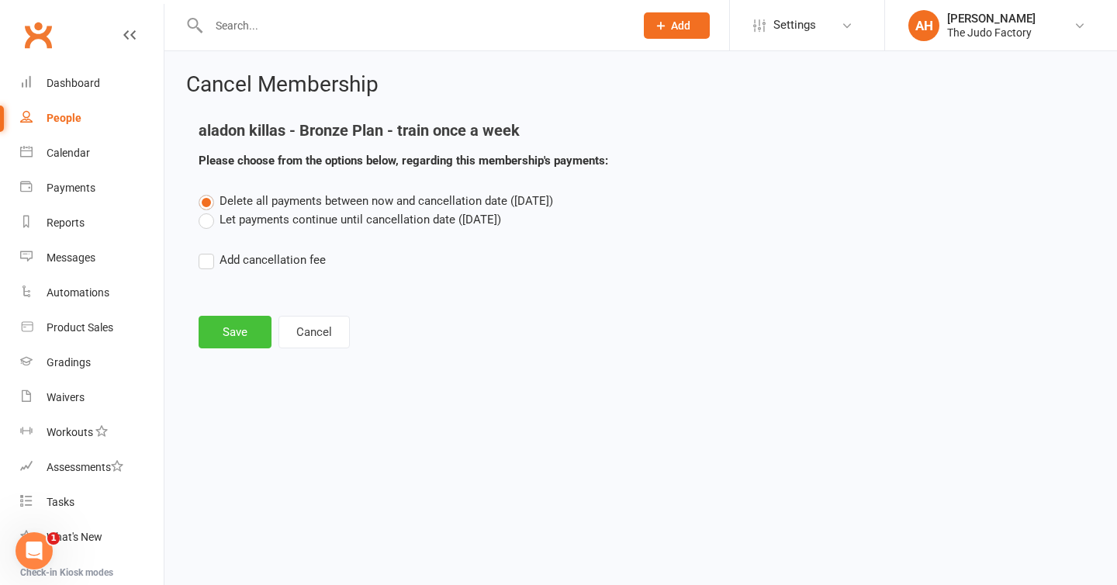
click at [247, 330] on button "Save" at bounding box center [235, 332] width 73 height 33
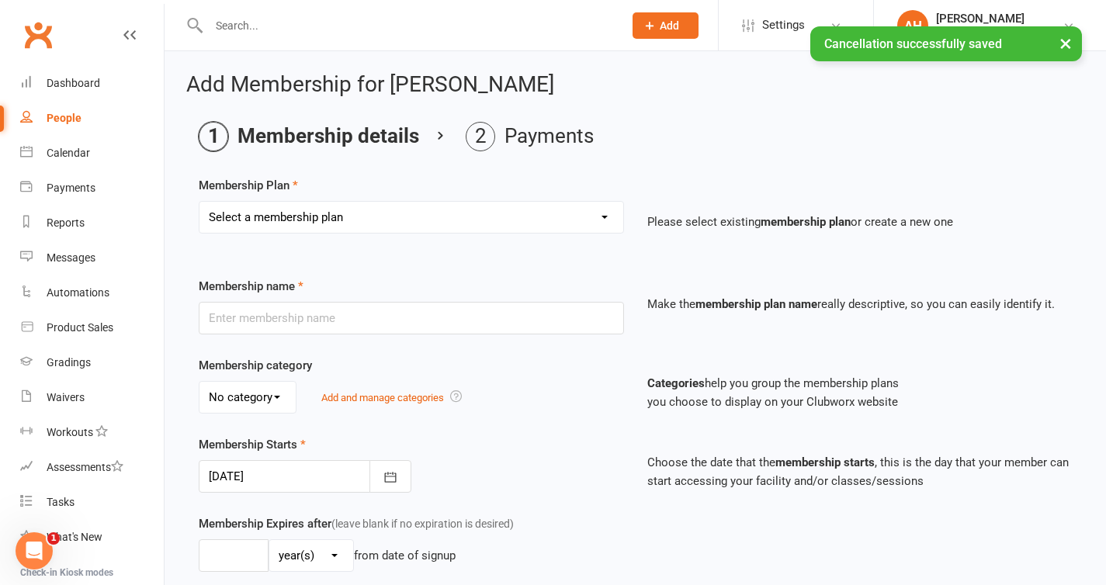
click at [351, 223] on select "Select a membership plan Create new Membership Plan Bronze Plan - train once a …" at bounding box center [411, 217] width 424 height 31
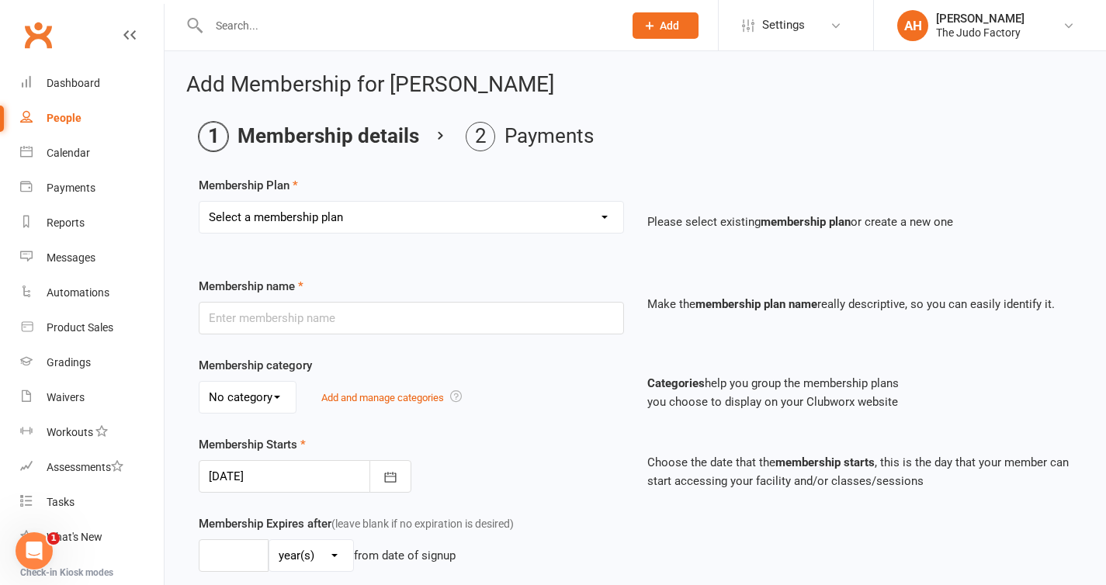
select select "2"
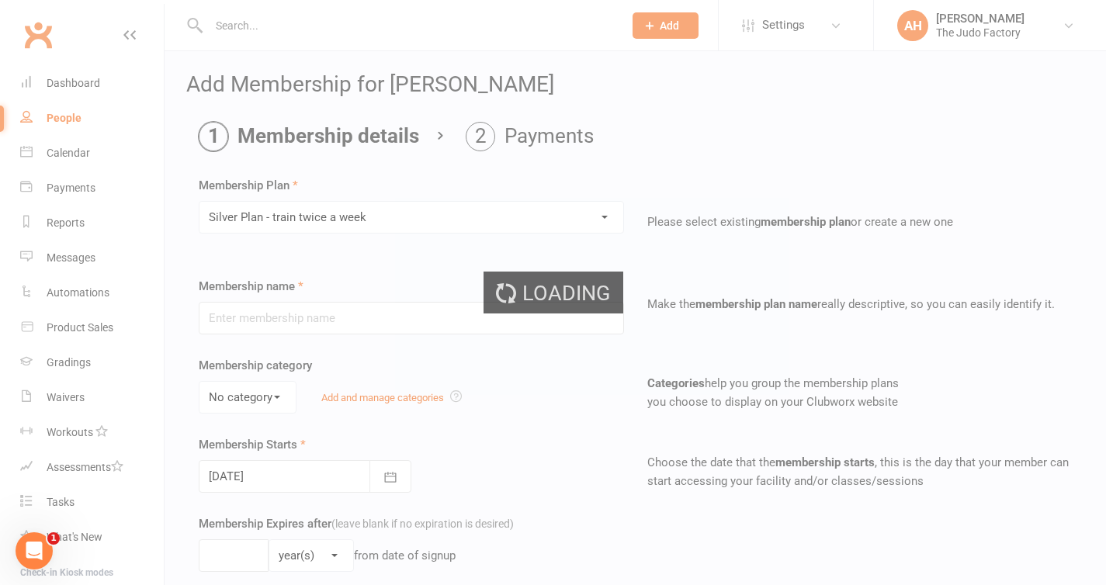
type input "Silver Plan - train twice a week"
type input "[DATE]"
type input "0"
type input "8"
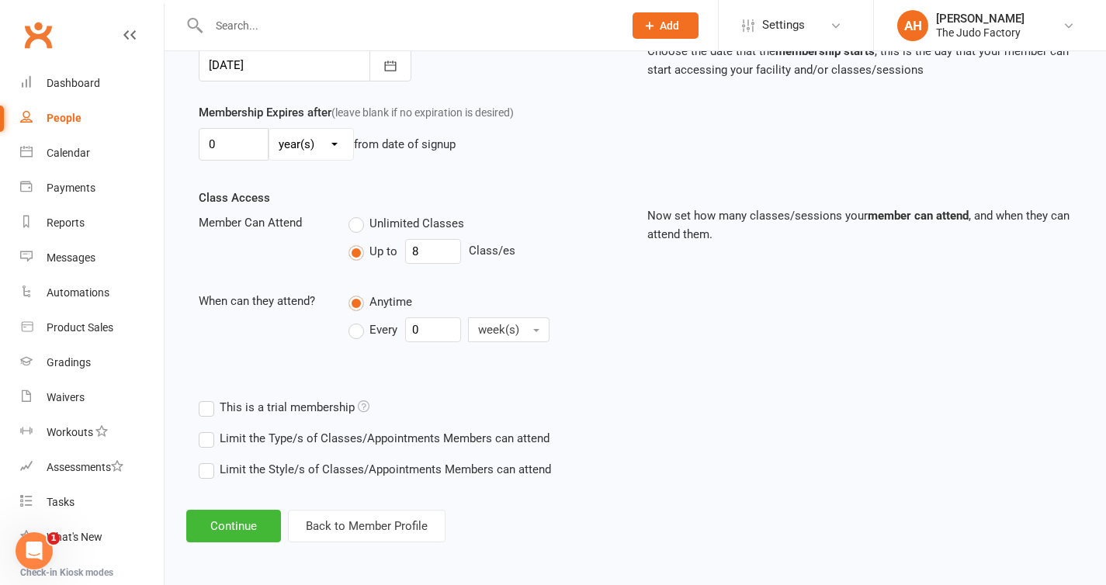
scroll to position [413, 0]
click at [223, 523] on button "Continue" at bounding box center [233, 524] width 95 height 33
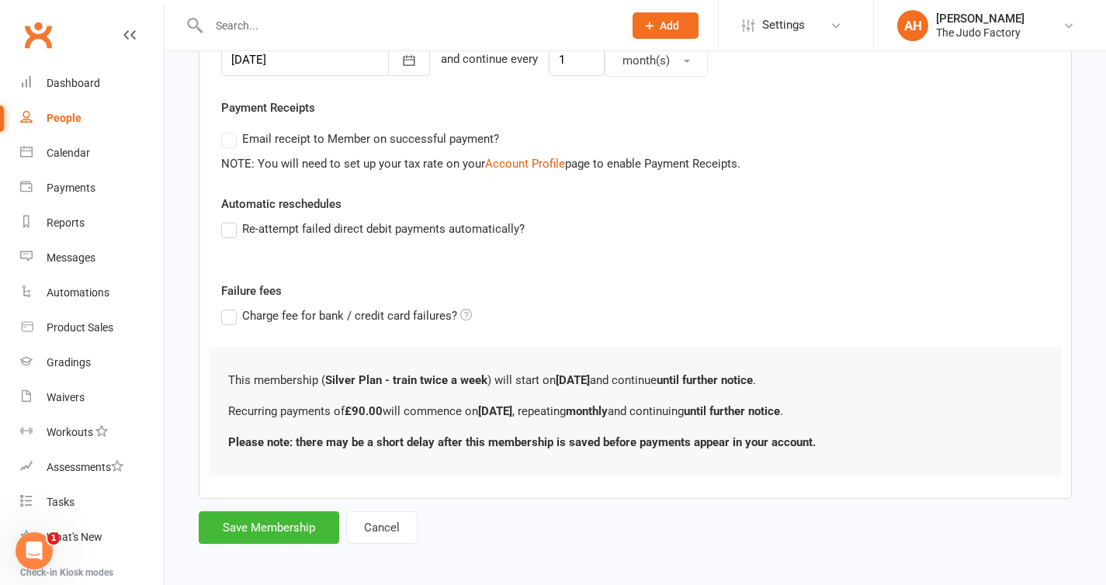
scroll to position [0, 0]
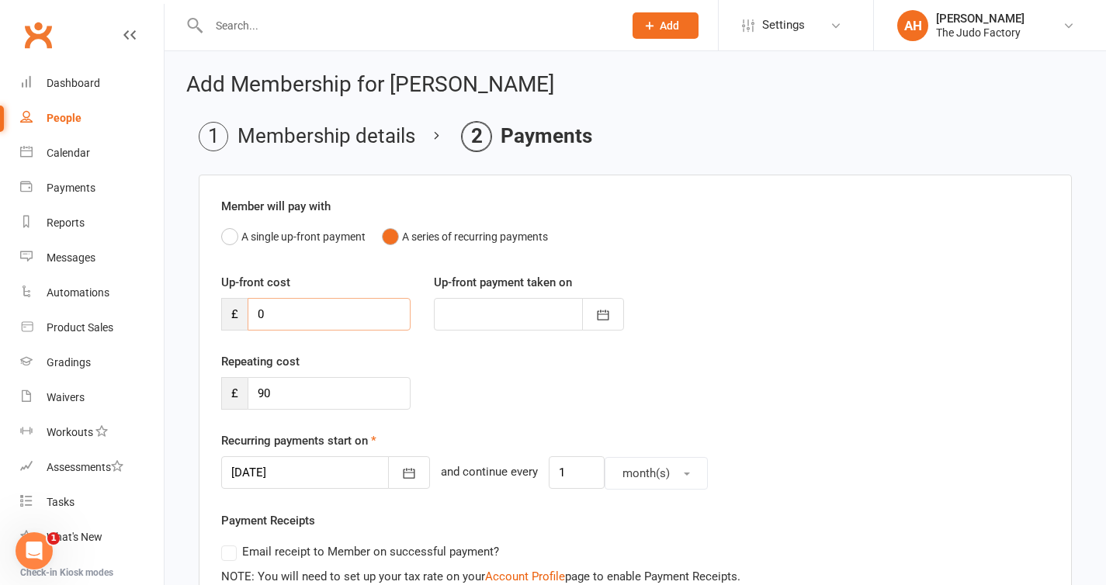
click at [328, 320] on input "0" at bounding box center [329, 314] width 163 height 33
type input "2"
type input "[DATE]"
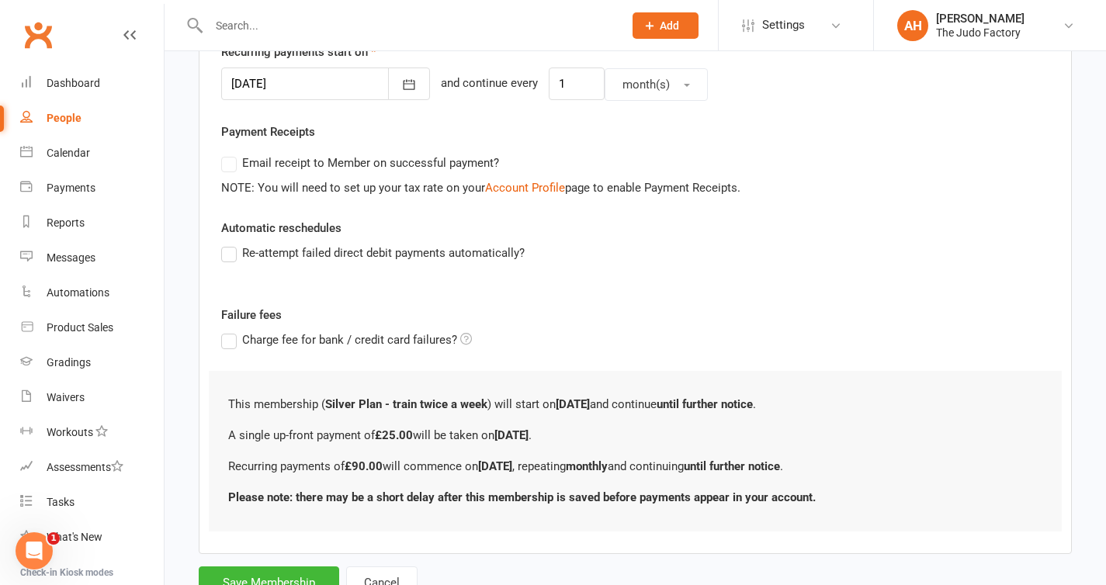
scroll to position [450, 0]
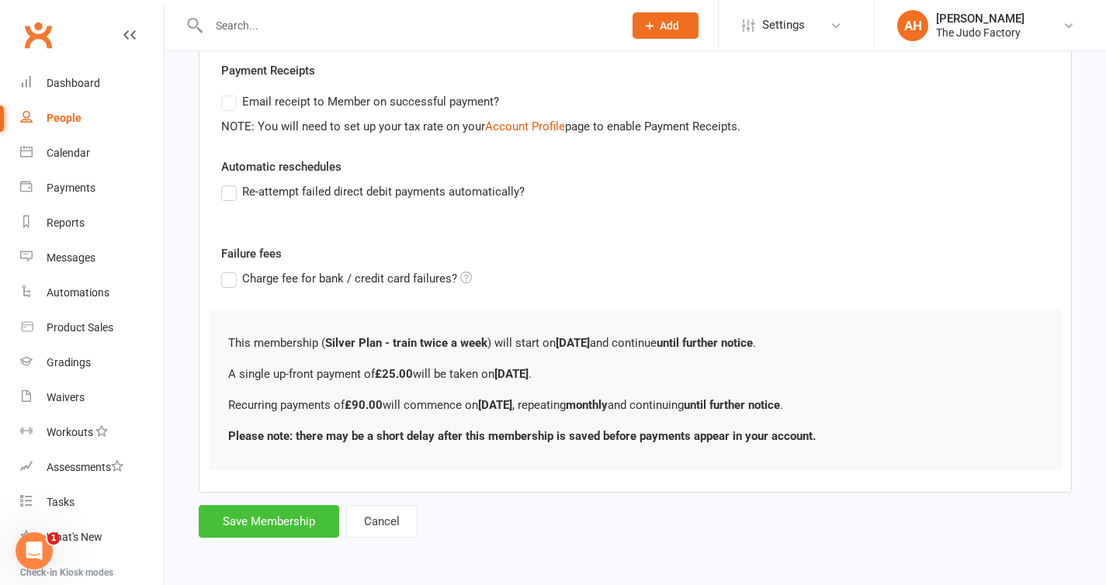
type input "25"
click at [276, 519] on button "Save Membership" at bounding box center [269, 521] width 140 height 33
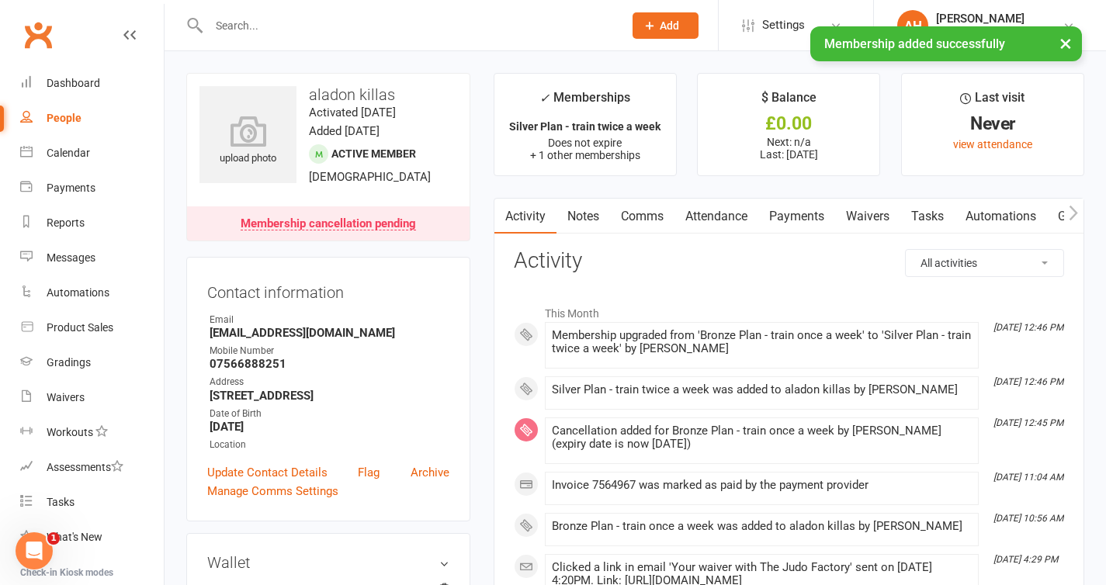
click at [797, 212] on link "Payments" at bounding box center [796, 217] width 77 height 36
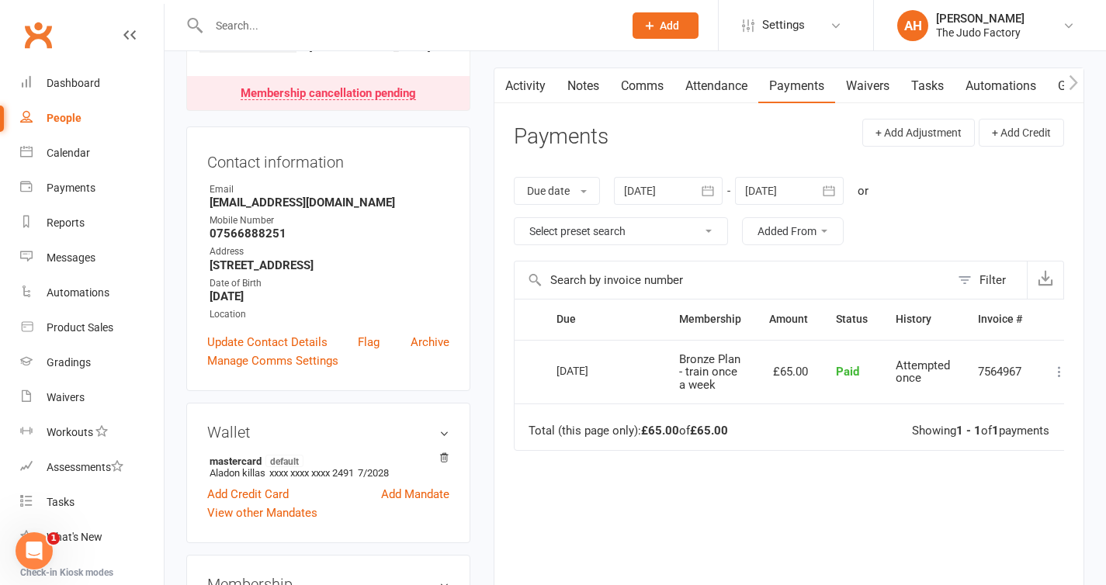
scroll to position [132, 0]
click at [654, 84] on link "Comms" at bounding box center [642, 85] width 64 height 36
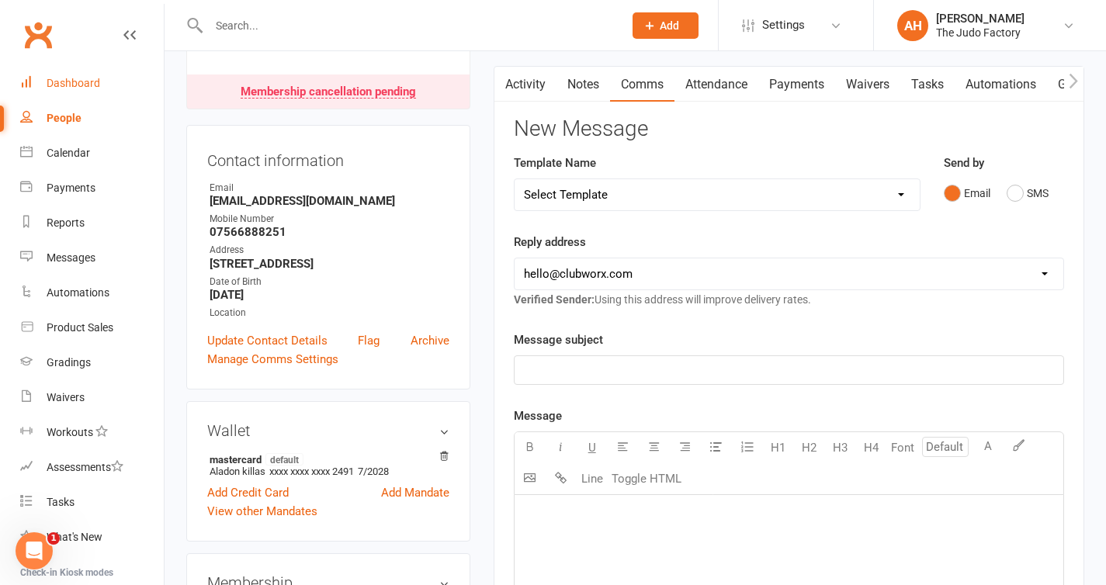
click at [92, 79] on div "Dashboard" at bounding box center [74, 83] width 54 height 12
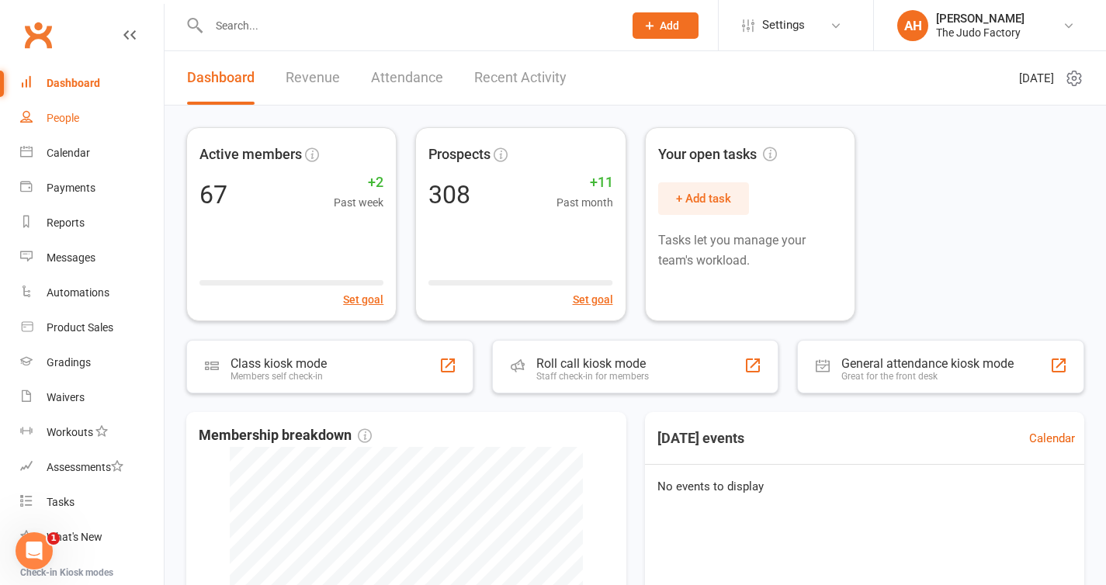
click at [67, 107] on link "People" at bounding box center [92, 118] width 144 height 35
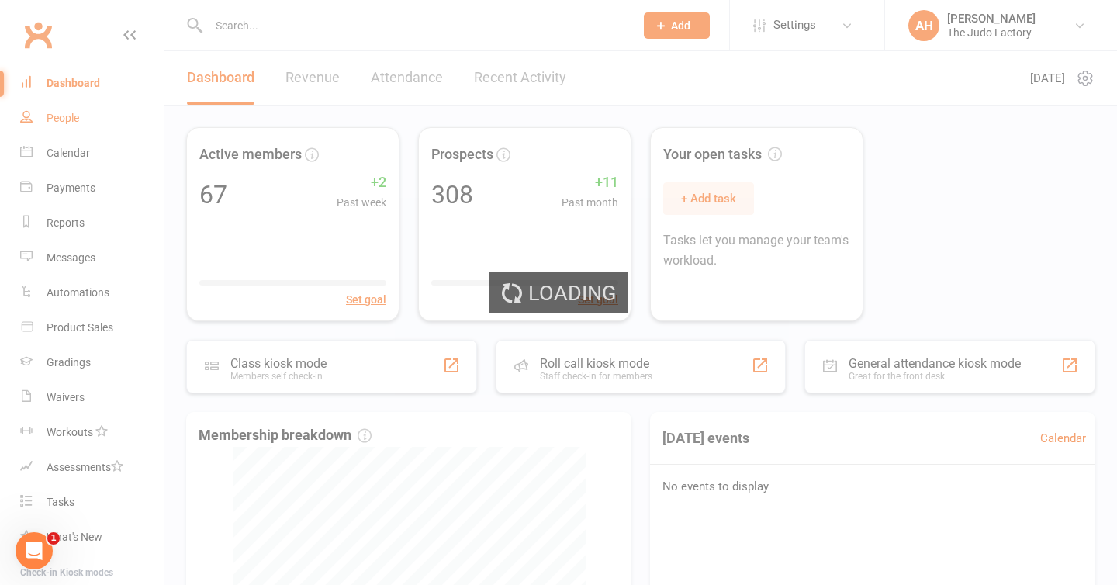
select select "100"
